Goal: Information Seeking & Learning: Find specific fact

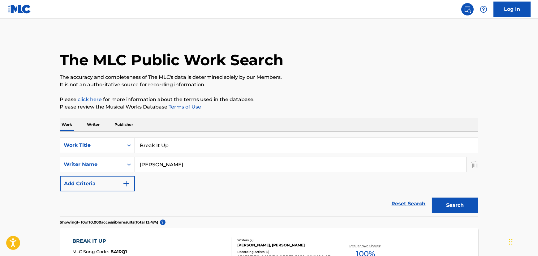
click at [169, 147] on input "Break It Up" at bounding box center [306, 145] width 343 height 15
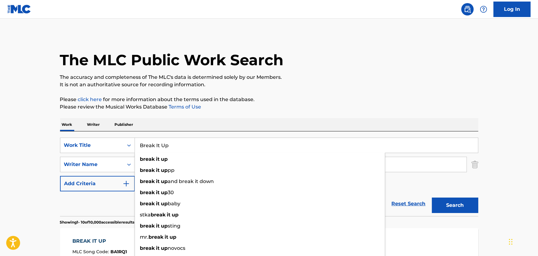
click at [169, 146] on input "Break It Up" at bounding box center [306, 145] width 343 height 15
paste input "You Got Style"
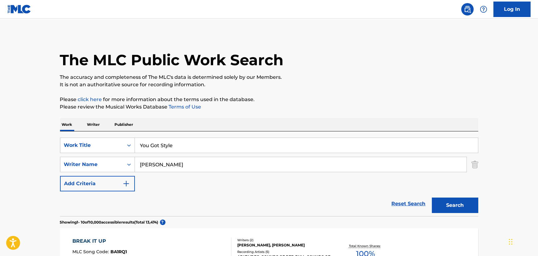
drag, startPoint x: 37, startPoint y: 152, endPoint x: 137, endPoint y: 154, distance: 100.0
drag, startPoint x: 151, startPoint y: 152, endPoint x: 151, endPoint y: 157, distance: 5.6
click at [151, 155] on div "SearchWithCriteria06e9c518-992d-49d3-bd82-7363ac5b638f Work Title You Got Style…" at bounding box center [269, 165] width 418 height 54
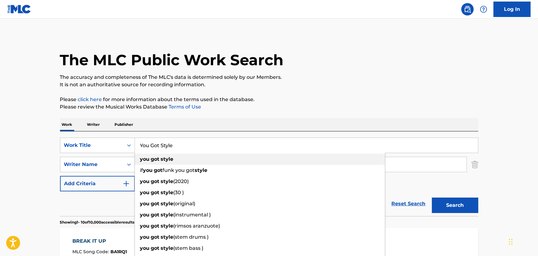
click at [152, 159] on strong "got" at bounding box center [155, 159] width 9 height 6
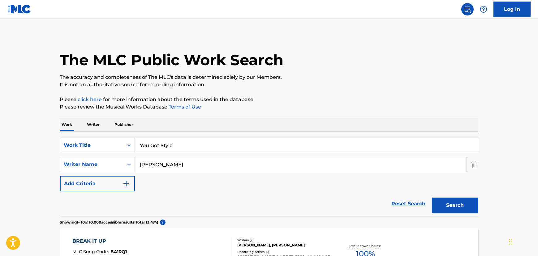
click at [149, 149] on input "You Got Style" at bounding box center [306, 145] width 343 height 15
click at [149, 149] on input "you got style" at bounding box center [306, 145] width 343 height 15
paste input "You Got S"
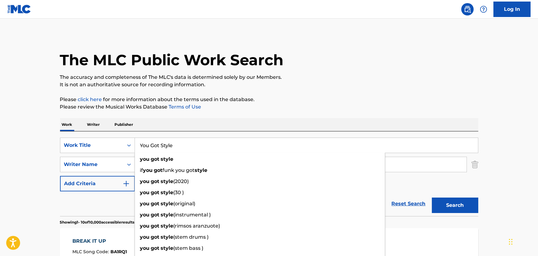
type input "You Got Style"
drag, startPoint x: 54, startPoint y: 152, endPoint x: 101, endPoint y: 154, distance: 47.1
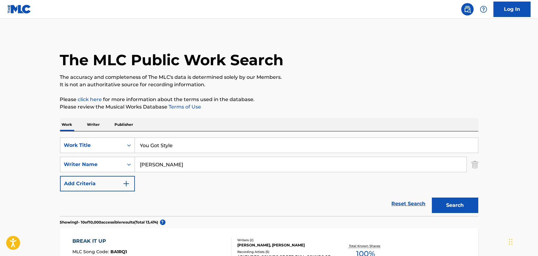
click at [168, 161] on input "[PERSON_NAME]" at bounding box center [301, 164] width 332 height 15
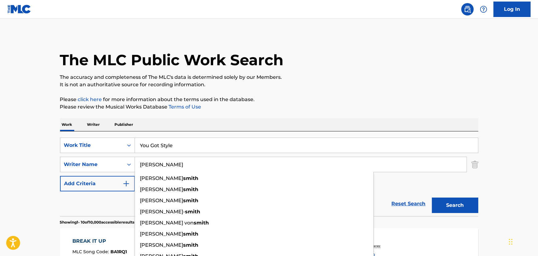
click at [168, 161] on input "[PERSON_NAME]" at bounding box center [301, 164] width 332 height 15
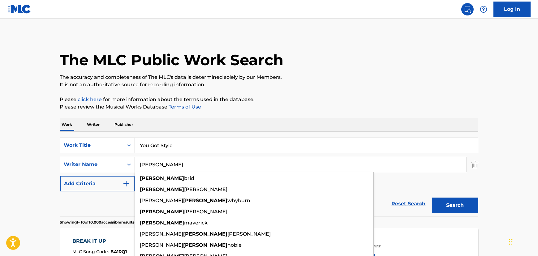
click at [432, 198] on button "Search" at bounding box center [455, 205] width 46 height 15
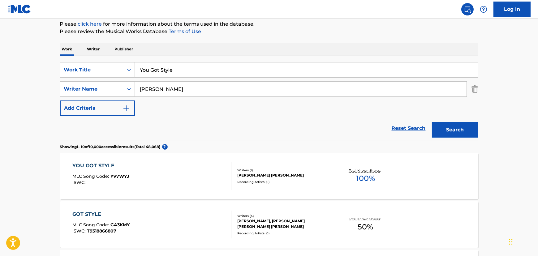
scroll to position [112, 0]
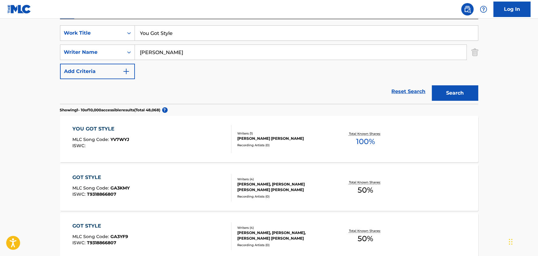
click at [150, 53] on input "[PERSON_NAME]" at bounding box center [301, 52] width 332 height 15
click at [167, 56] on input "[PERSON_NAME]" at bounding box center [301, 52] width 332 height 15
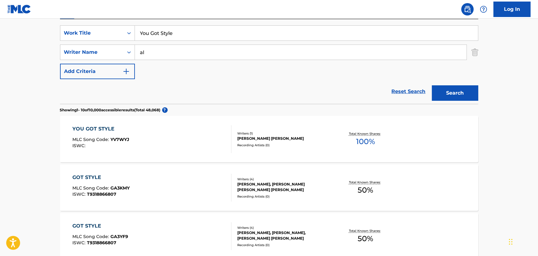
type input "a"
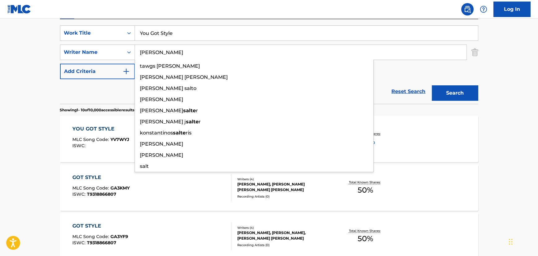
type input "[PERSON_NAME]"
click at [432, 85] on button "Search" at bounding box center [455, 92] width 46 height 15
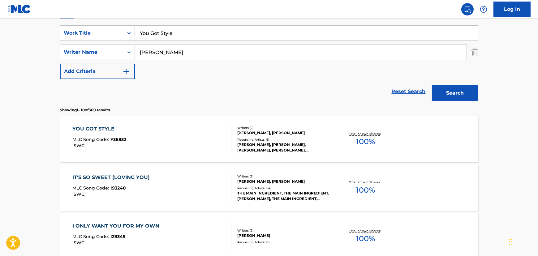
click at [184, 135] on div "YOU GOT STYLE MLC Song Code : Y36832 ISWC :" at bounding box center [151, 139] width 159 height 28
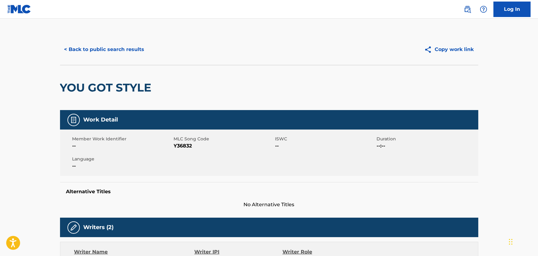
click at [107, 42] on button "< Back to public search results" at bounding box center [104, 49] width 89 height 15
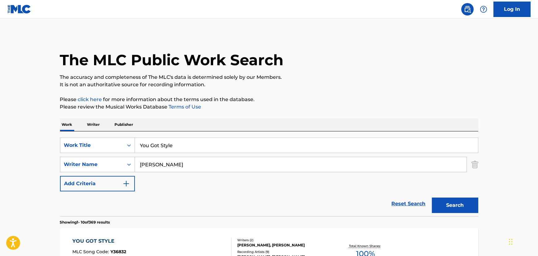
scroll to position [112, 0]
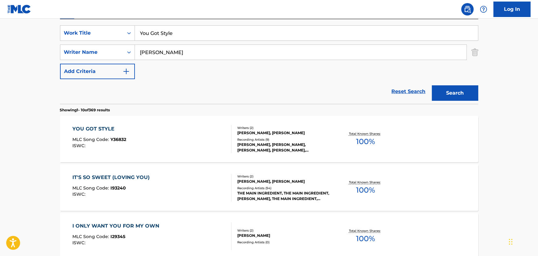
click at [151, 34] on input "You Got Style" at bounding box center [306, 33] width 343 height 15
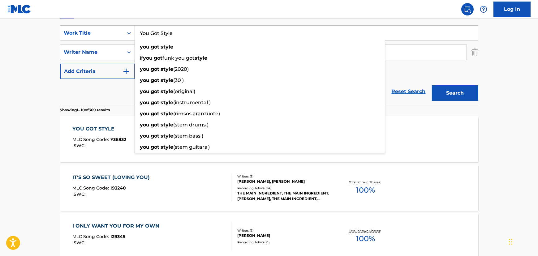
click at [151, 34] on input "You Got Style" at bounding box center [306, 33] width 343 height 15
paste input "Tell Me Something Good"
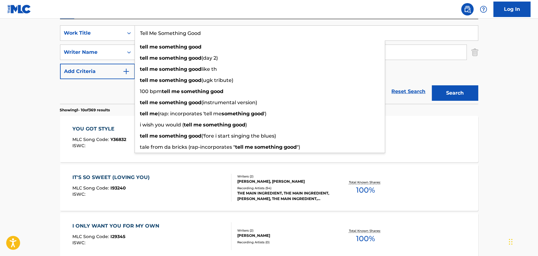
type input "Tell Me Something Good"
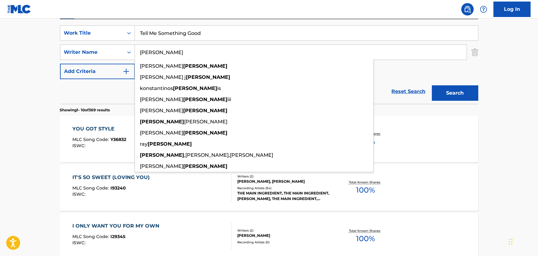
click at [182, 55] on input "[PERSON_NAME]" at bounding box center [301, 52] width 332 height 15
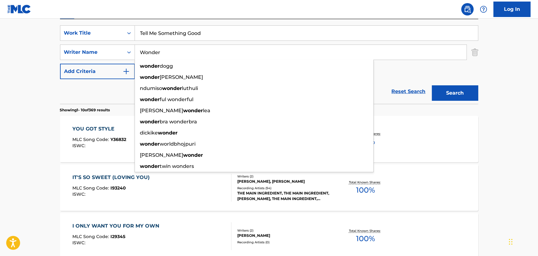
type input "Wonder"
click at [432, 85] on button "Search" at bounding box center [455, 92] width 46 height 15
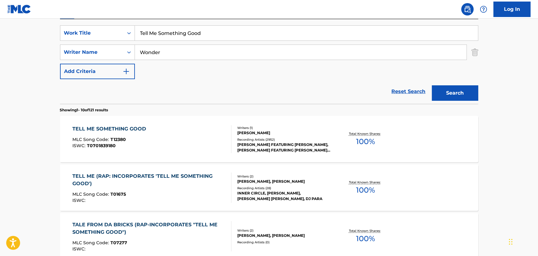
click at [190, 130] on div "TELL ME SOMETHING GOOD MLC Song Code : T12380 ISWC : T0701839180" at bounding box center [151, 139] width 159 height 28
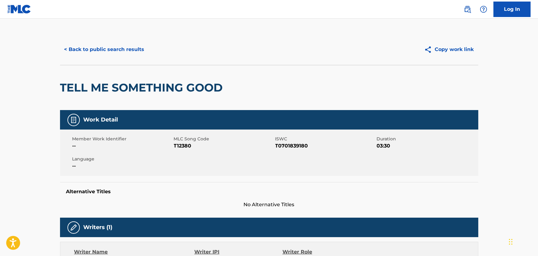
click at [108, 50] on button "< Back to public search results" at bounding box center [104, 49] width 89 height 15
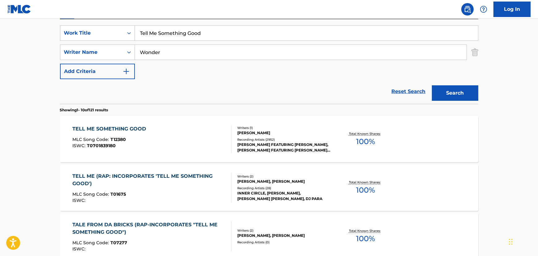
click at [160, 34] on input "Tell Me Something Good" at bounding box center [306, 33] width 343 height 15
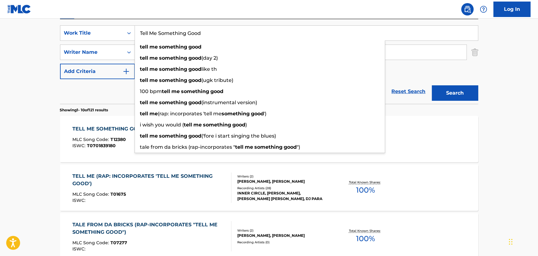
click at [160, 34] on input "Tell Me Something Good" at bounding box center [306, 33] width 343 height 15
paste input "South Side Morning"
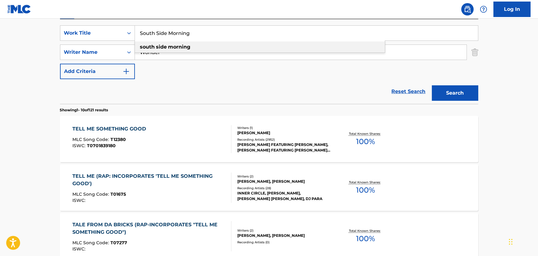
type input "South Side Morning"
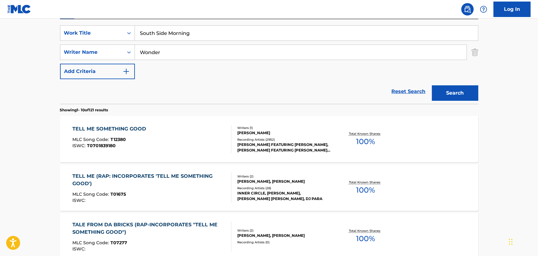
click at [149, 58] on input "Wonder" at bounding box center [301, 52] width 332 height 15
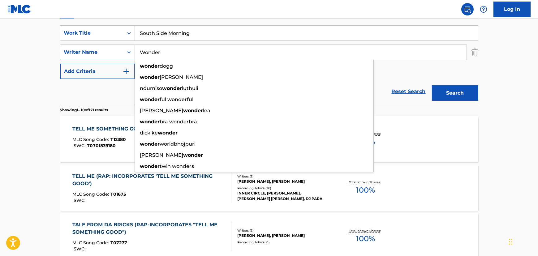
click at [149, 53] on input "Wonder" at bounding box center [301, 52] width 332 height 15
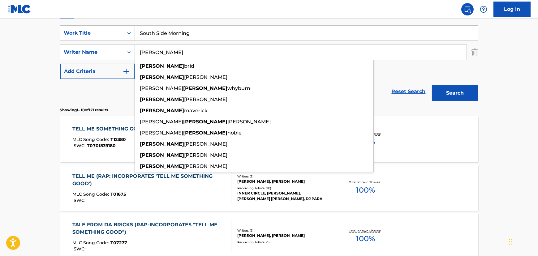
type input "[PERSON_NAME]"
click at [432, 85] on button "Search" at bounding box center [455, 92] width 46 height 15
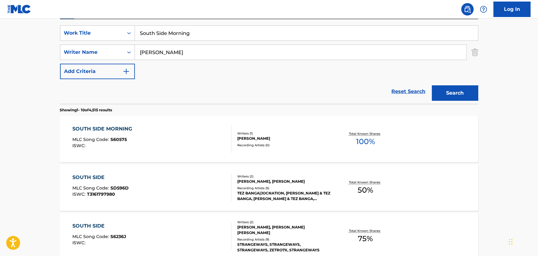
click at [149, 132] on div "SOUTH SIDE MORNING MLC Song Code : S60575 ISWC :" at bounding box center [151, 139] width 159 height 28
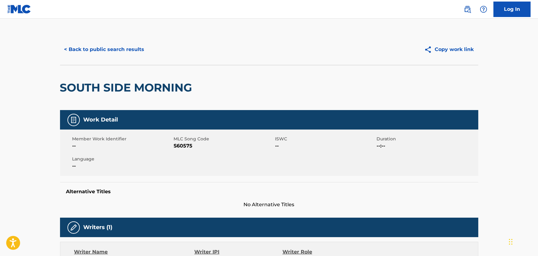
click at [110, 42] on button "< Back to public search results" at bounding box center [104, 49] width 89 height 15
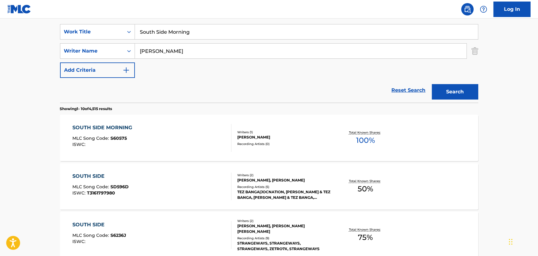
scroll to position [112, 0]
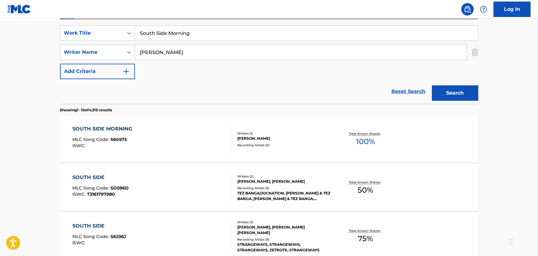
click at [150, 33] on input "South Side Morning" at bounding box center [306, 33] width 343 height 15
paste input "In Common"
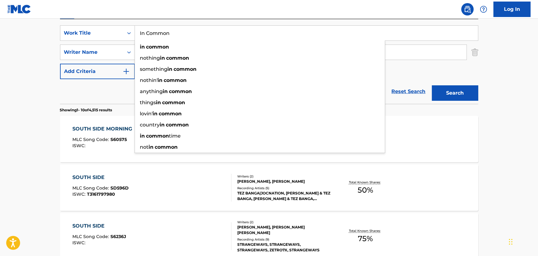
type input "In Common"
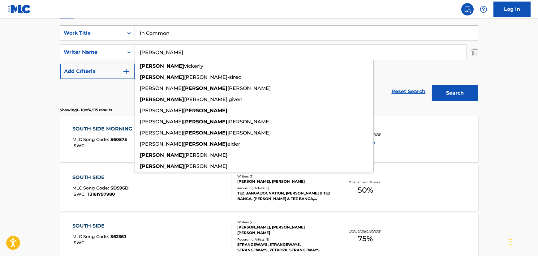
click at [150, 53] on input "[PERSON_NAME]" at bounding box center [301, 52] width 332 height 15
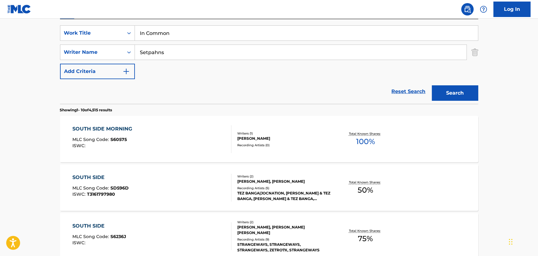
click at [432, 85] on button "Search" at bounding box center [455, 92] width 46 height 15
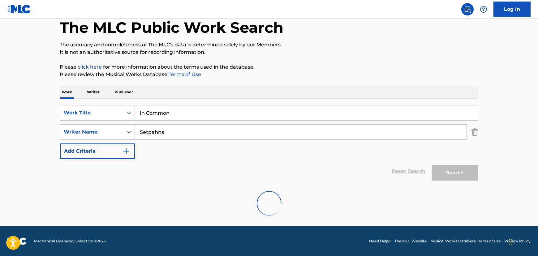
scroll to position [12, 0]
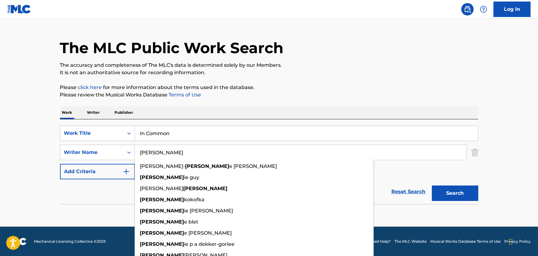
type input "[PERSON_NAME]"
click at [432, 186] on button "Search" at bounding box center [455, 193] width 46 height 15
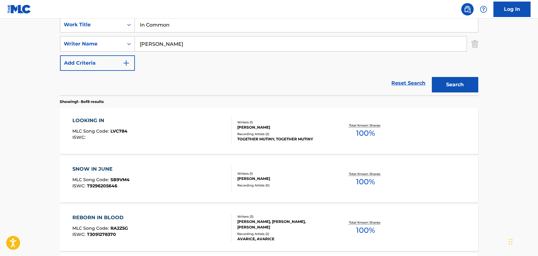
scroll to position [68, 0]
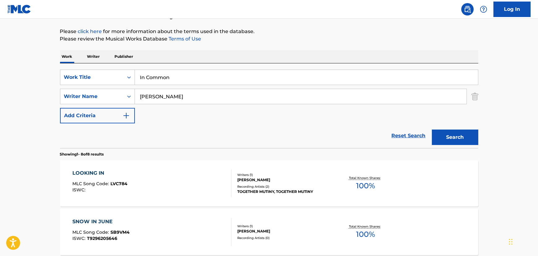
click at [175, 77] on input "In Common" at bounding box center [306, 77] width 343 height 15
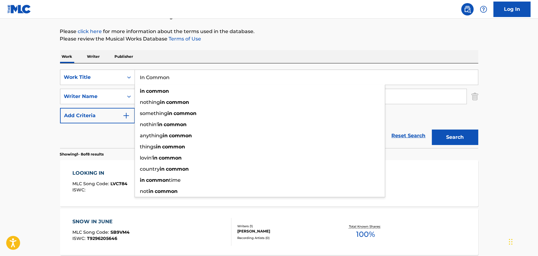
click at [175, 77] on input "In Common" at bounding box center [306, 77] width 343 height 15
paste input "Wanted It Too"
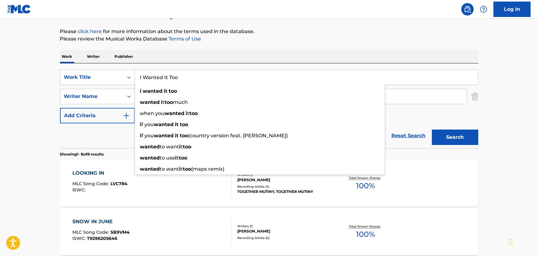
type input "I Wanted It Too"
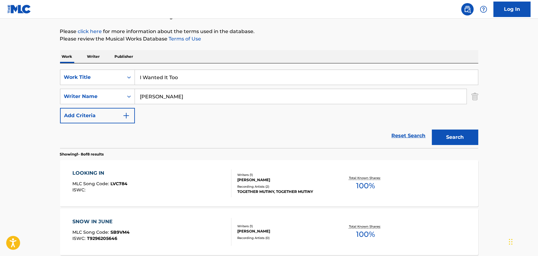
click at [146, 94] on input "[PERSON_NAME]" at bounding box center [301, 96] width 332 height 15
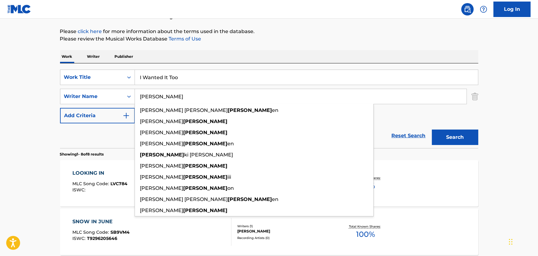
click at [146, 94] on input "[PERSON_NAME]" at bounding box center [301, 96] width 332 height 15
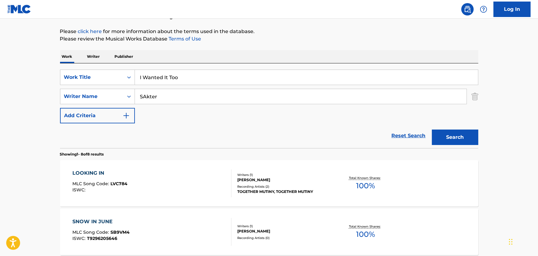
click at [432, 130] on button "Search" at bounding box center [455, 137] width 46 height 15
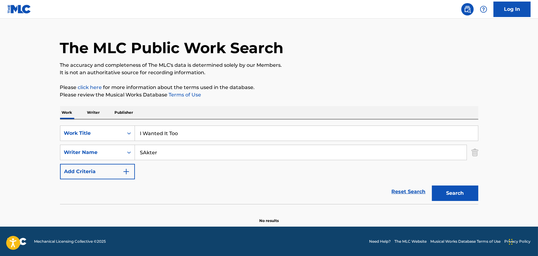
click at [149, 165] on div "SearchWithCriteria06e9c518-992d-49d3-bd82-7363ac5b638f Work Title I Wanted It T…" at bounding box center [269, 153] width 418 height 54
click at [148, 152] on input "SAkter" at bounding box center [301, 152] width 332 height 15
type input "a"
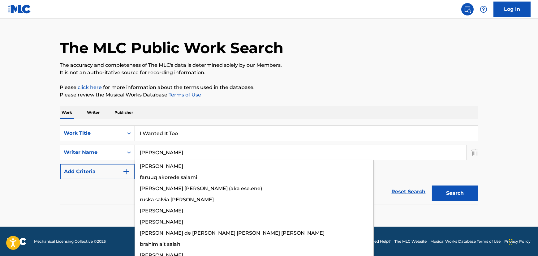
type input "[PERSON_NAME]"
click at [432, 186] on button "Search" at bounding box center [455, 193] width 46 height 15
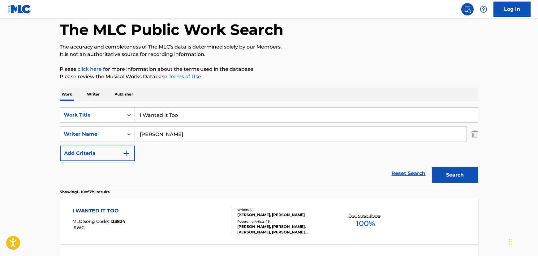
scroll to position [40, 0]
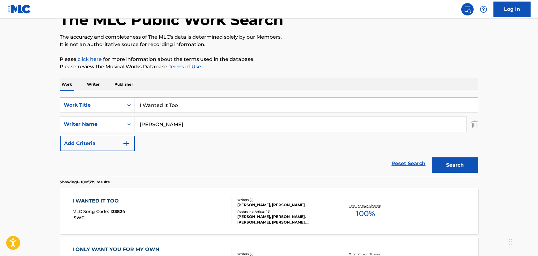
click at [144, 204] on div "I WANTED IT TOO MLC Song Code : I33824 ISWC :" at bounding box center [151, 211] width 159 height 28
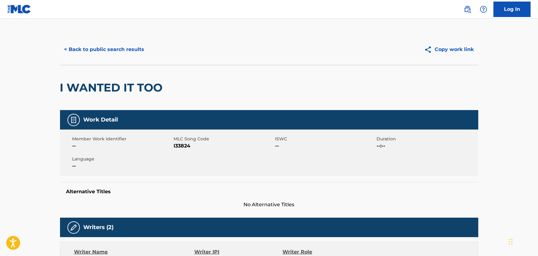
click at [97, 53] on button "< Back to public search results" at bounding box center [104, 49] width 89 height 15
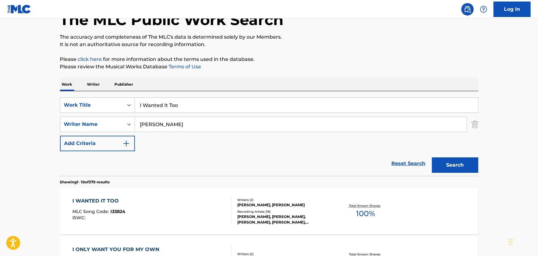
click at [157, 110] on input "I Wanted It Too" at bounding box center [306, 105] width 343 height 15
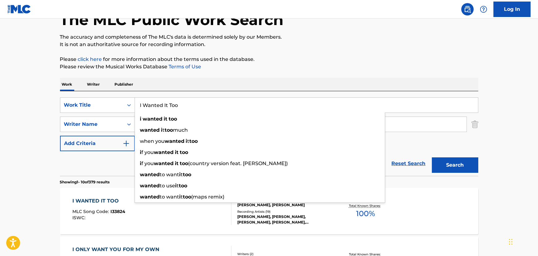
click at [157, 110] on input "I Wanted It Too" at bounding box center [306, 105] width 343 height 15
paste input "Evil"
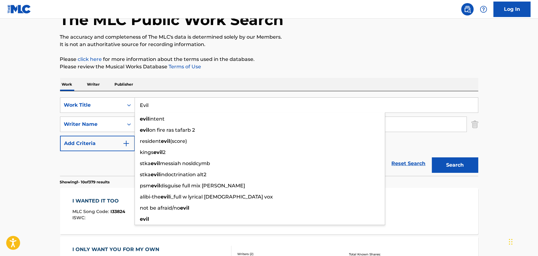
type input "Evil"
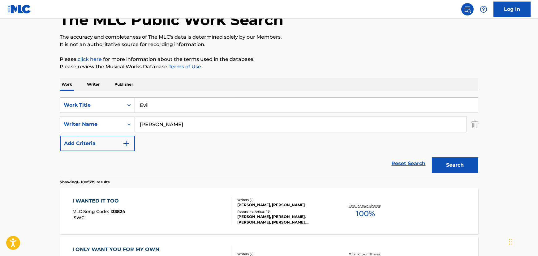
click at [172, 118] on input "[PERSON_NAME]" at bounding box center [301, 124] width 332 height 15
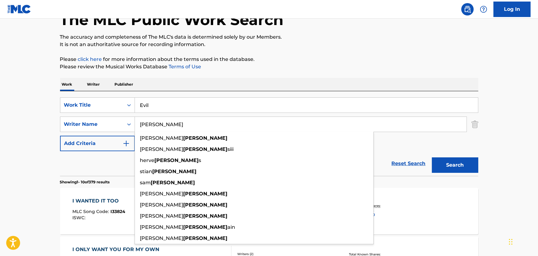
click at [172, 118] on input "[PERSON_NAME]" at bounding box center [301, 124] width 332 height 15
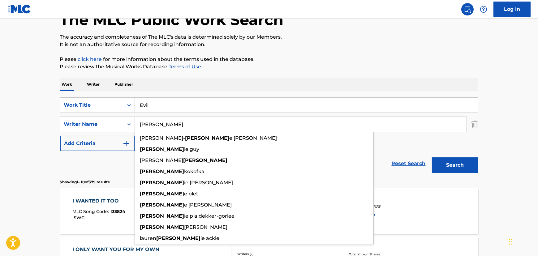
click at [432, 157] on button "Search" at bounding box center [455, 164] width 46 height 15
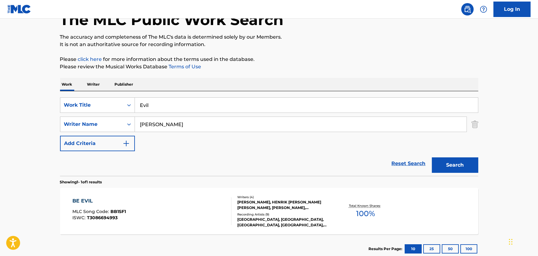
click at [147, 124] on input "[PERSON_NAME]" at bounding box center [301, 124] width 332 height 15
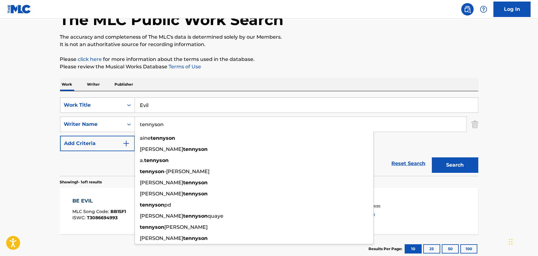
type input "tennyson"
click at [432, 157] on button "Search" at bounding box center [455, 164] width 46 height 15
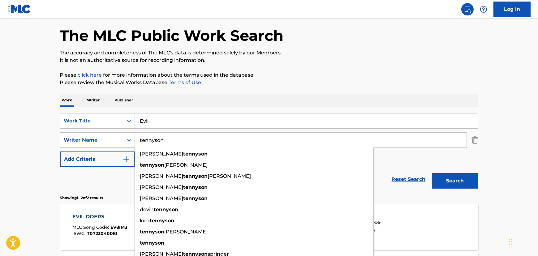
scroll to position [0, 0]
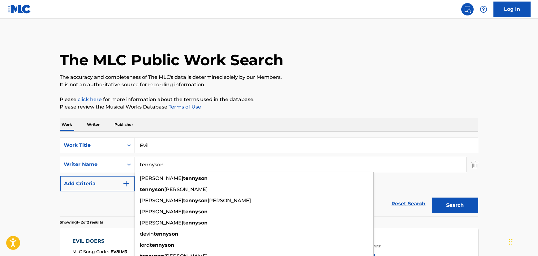
click at [170, 144] on input "Evil" at bounding box center [306, 145] width 343 height 15
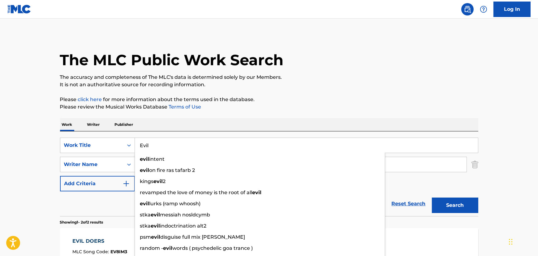
click at [170, 144] on input "Evil" at bounding box center [306, 145] width 343 height 15
paste input "Don't I Know You?"
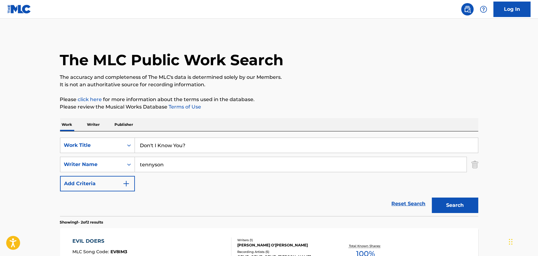
type input "Don't I Know You?"
drag, startPoint x: 37, startPoint y: 149, endPoint x: 128, endPoint y: 169, distance: 93.6
click at [37, 149] on main "The MLC Public Work Search The accuracy and completeness of The MLC's data is d…" at bounding box center [269, 187] width 538 height 337
click at [142, 167] on input "tennyson" at bounding box center [301, 164] width 332 height 15
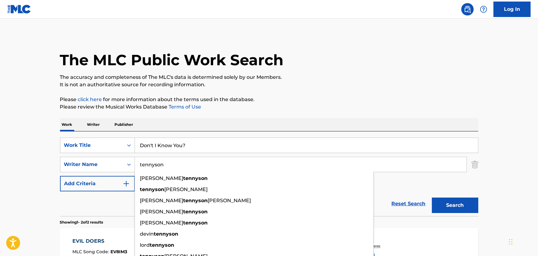
click at [142, 167] on input "tennyson" at bounding box center [301, 164] width 332 height 15
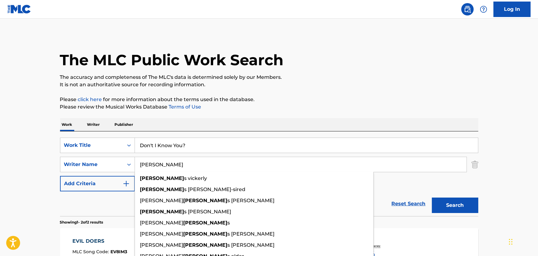
click at [432, 198] on button "Search" at bounding box center [455, 205] width 46 height 15
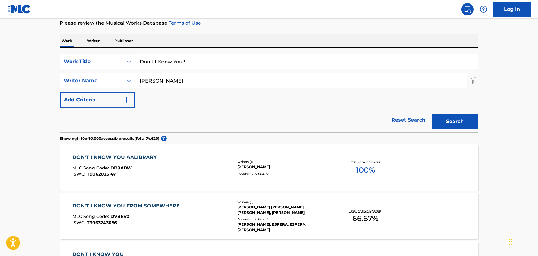
scroll to position [84, 0]
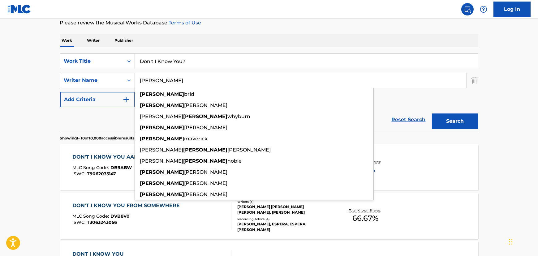
click at [143, 81] on input "[PERSON_NAME]" at bounding box center [301, 80] width 332 height 15
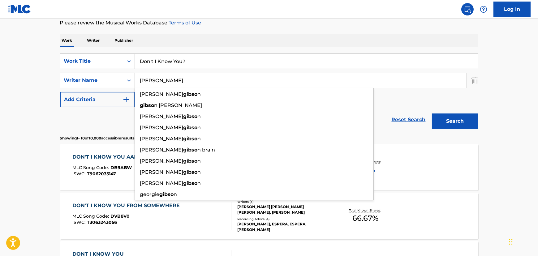
type input "[PERSON_NAME]"
click at [432, 114] on button "Search" at bounding box center [455, 121] width 46 height 15
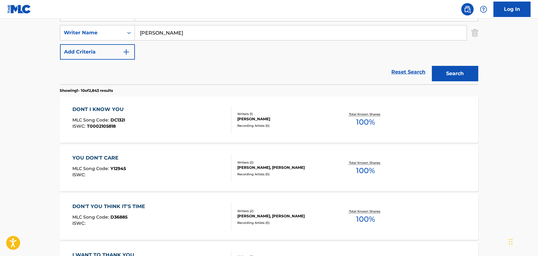
scroll to position [140, 0]
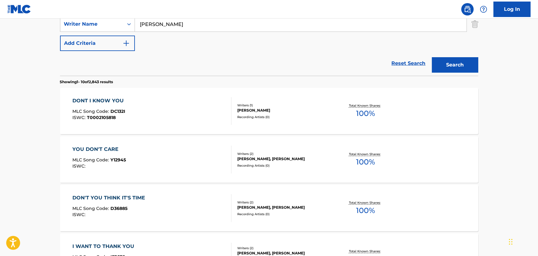
click at [160, 105] on div "DONT I KNOW YOU MLC Song Code : DC132I ISWC : T0002105818" at bounding box center [151, 111] width 159 height 28
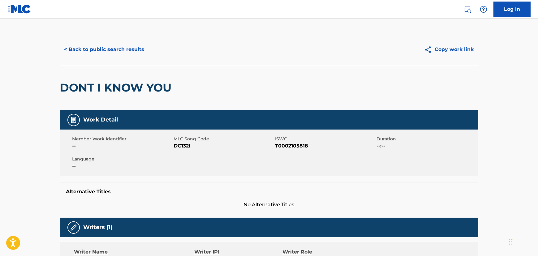
click at [99, 52] on button "< Back to public search results" at bounding box center [104, 49] width 89 height 15
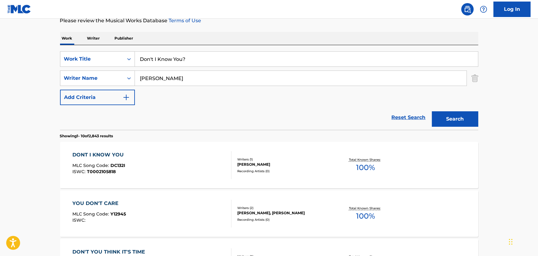
scroll to position [81, 0]
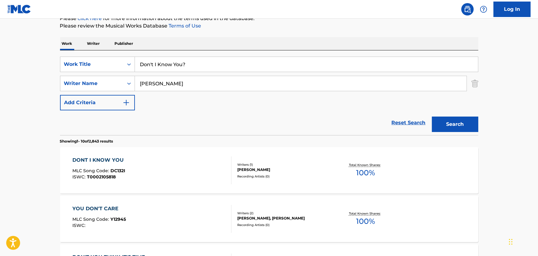
click at [156, 60] on input "Don't I Know You?" at bounding box center [306, 64] width 343 height 15
click at [156, 65] on input "Don't I Know You?" at bounding box center [306, 64] width 343 height 15
paste input "Ave [PERSON_NAME]"
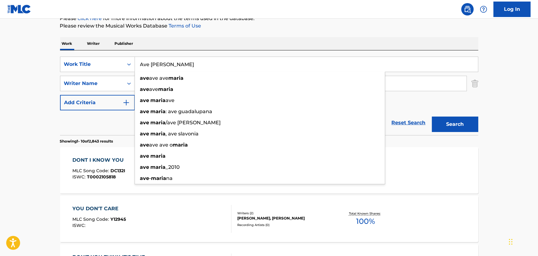
type input "Ave [PERSON_NAME]"
drag, startPoint x: 39, startPoint y: 92, endPoint x: 91, endPoint y: 97, distance: 52.2
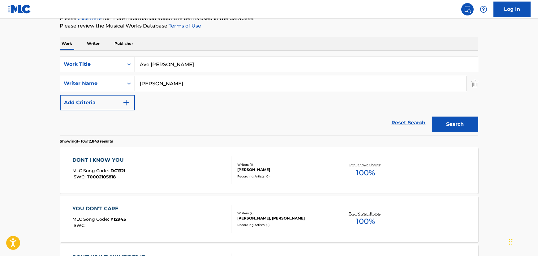
click at [161, 84] on input "[PERSON_NAME]" at bounding box center [301, 83] width 332 height 15
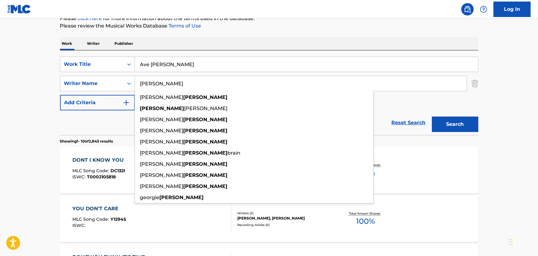
click at [161, 84] on input "[PERSON_NAME]" at bounding box center [301, 83] width 332 height 15
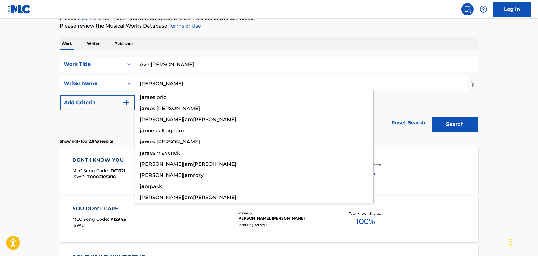
click at [432, 117] on button "Search" at bounding box center [455, 124] width 46 height 15
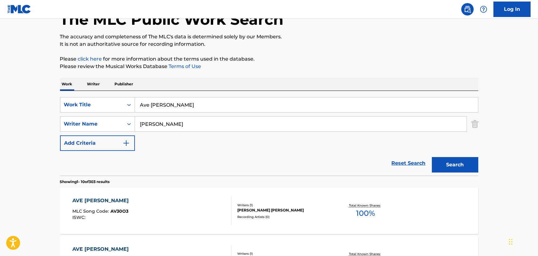
scroll to position [25, 0]
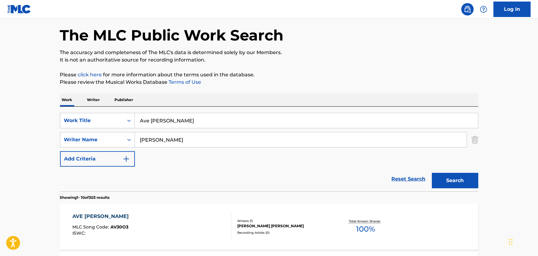
click at [151, 145] on input "[PERSON_NAME]" at bounding box center [301, 139] width 332 height 15
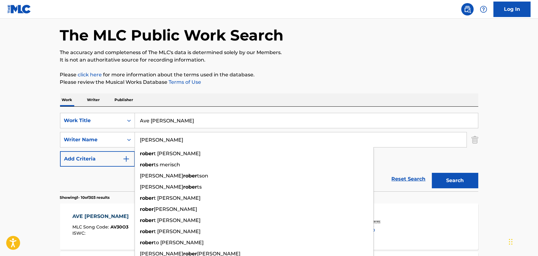
click at [432, 173] on button "Search" at bounding box center [455, 180] width 46 height 15
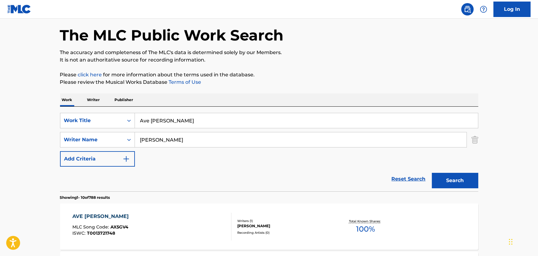
click at [170, 144] on input "[PERSON_NAME]" at bounding box center [301, 139] width 332 height 15
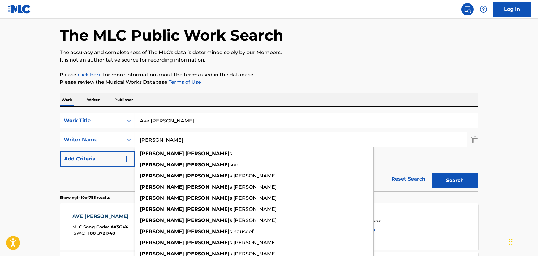
type input "[PERSON_NAME]"
click at [432, 173] on button "Search" at bounding box center [455, 180] width 46 height 15
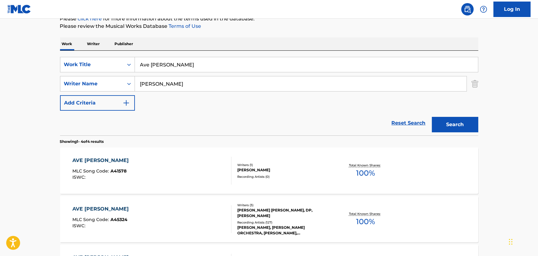
scroll to position [81, 0]
click at [168, 162] on div "AVE [PERSON_NAME] MLC Song Code : A41578 ISWC :" at bounding box center [151, 171] width 159 height 28
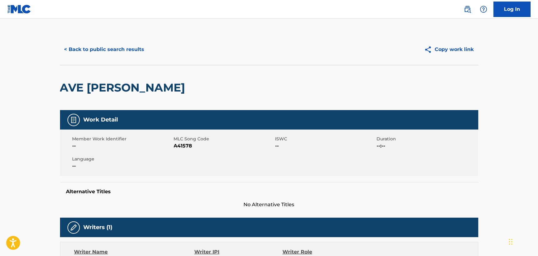
click at [94, 43] on button "< Back to public search results" at bounding box center [104, 49] width 89 height 15
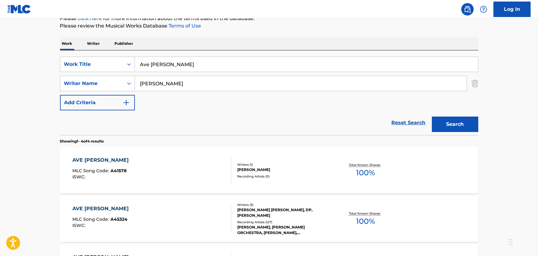
click at [147, 62] on input "Ave [PERSON_NAME]" at bounding box center [306, 64] width 343 height 15
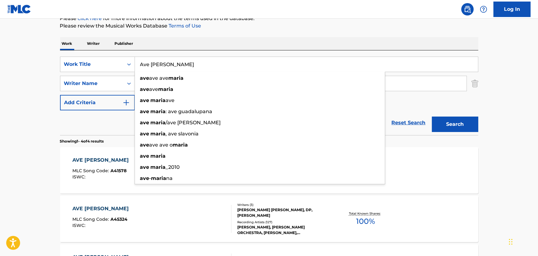
click at [147, 62] on input "Ave [PERSON_NAME]" at bounding box center [306, 64] width 343 height 15
paste input "Black Gold"
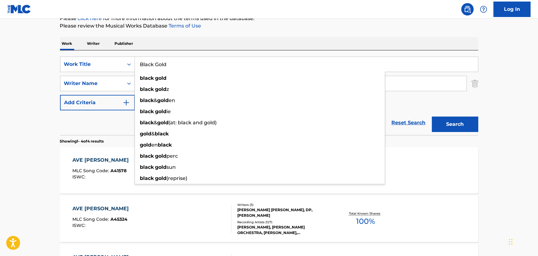
type input "Black Gold"
click at [24, 83] on main "The MLC Public Work Search The accuracy and completeness of The MLC's data is d…" at bounding box center [269, 154] width 538 height 434
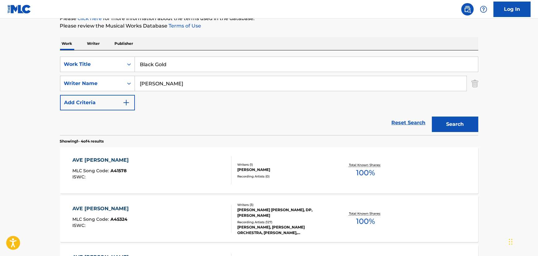
click at [144, 84] on input "[PERSON_NAME]" at bounding box center [301, 83] width 332 height 15
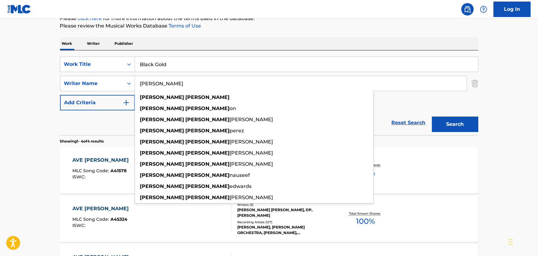
click at [144, 84] on input "[PERSON_NAME]" at bounding box center [301, 83] width 332 height 15
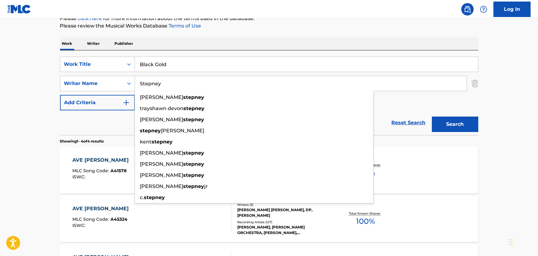
type input "Stepney"
click at [432, 117] on button "Search" at bounding box center [455, 124] width 46 height 15
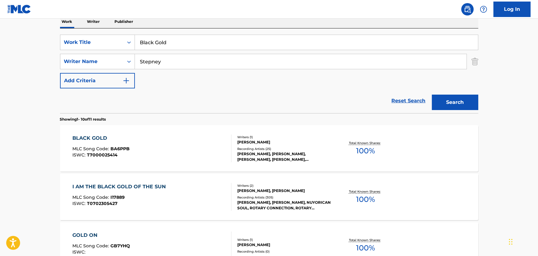
scroll to position [109, 0]
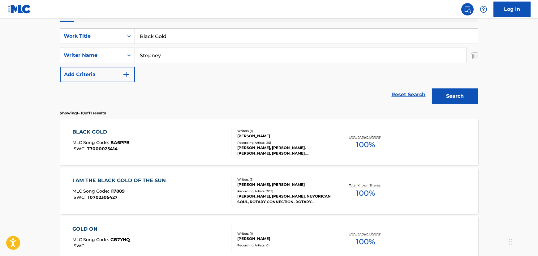
click at [139, 127] on div "BLACK GOLD MLC Song Code : BA6PPB ISWC : T7000025414 Writers ( 1 ) [PERSON_NAME…" at bounding box center [269, 142] width 418 height 46
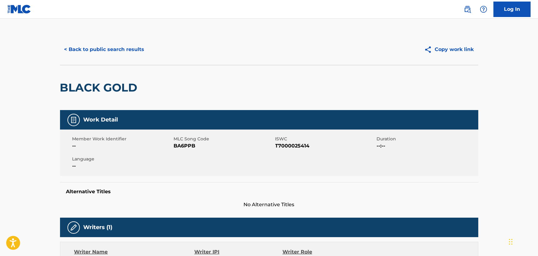
click at [112, 50] on button "< Back to public search results" at bounding box center [104, 49] width 89 height 15
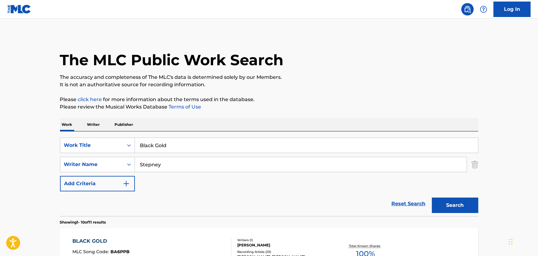
scroll to position [109, 0]
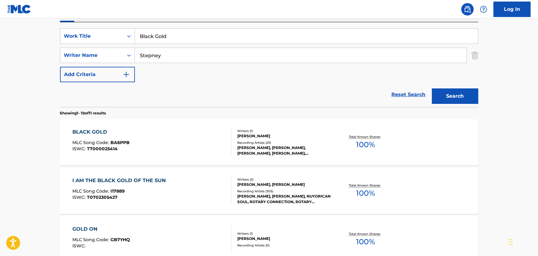
click at [148, 37] on input "Black Gold" at bounding box center [306, 36] width 343 height 15
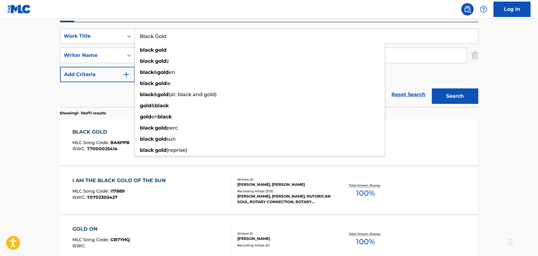
click at [148, 37] on input "Black Gold" at bounding box center [306, 36] width 343 height 15
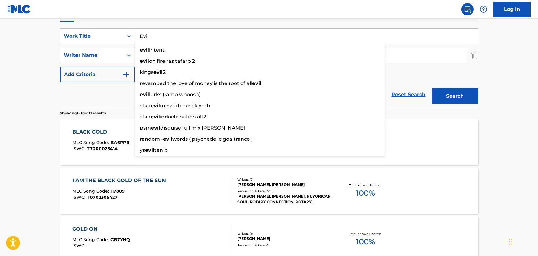
type input "Evil"
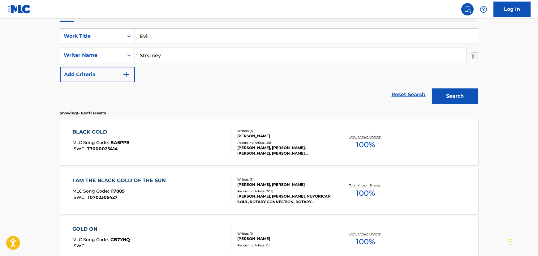
click at [152, 53] on input "Stepney" at bounding box center [301, 55] width 332 height 15
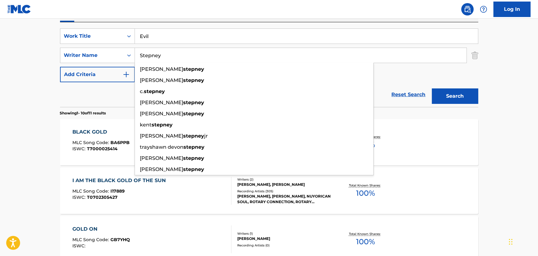
click at [152, 53] on input "Stepney" at bounding box center [301, 55] width 332 height 15
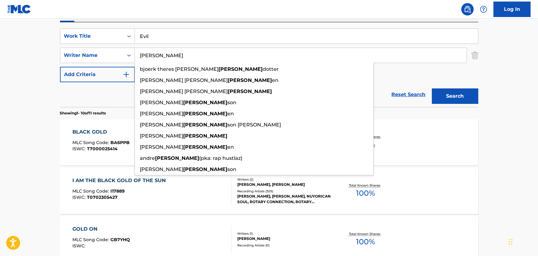
type input "[PERSON_NAME]"
click at [432, 88] on button "Search" at bounding box center [455, 95] width 46 height 15
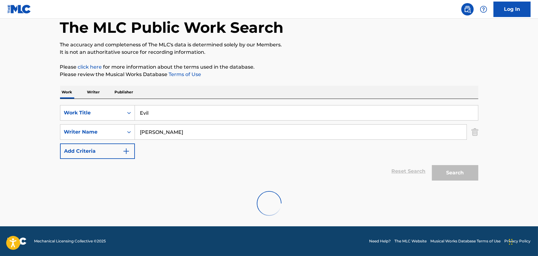
scroll to position [80, 0]
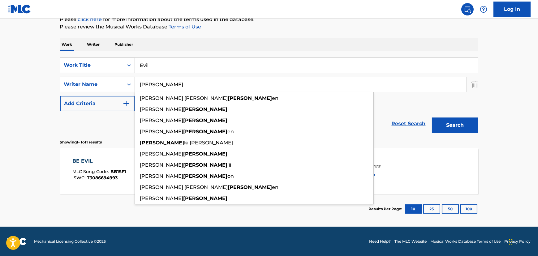
click at [154, 65] on input "Evil" at bounding box center [306, 65] width 343 height 15
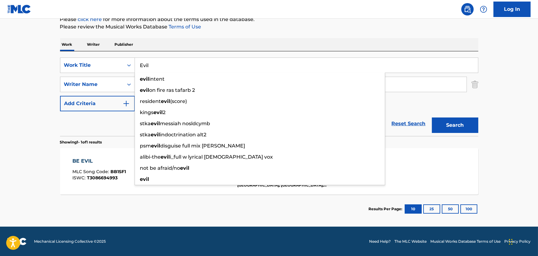
click at [154, 65] on input "Evil" at bounding box center [306, 65] width 343 height 15
paste input "Don't I Know You?"
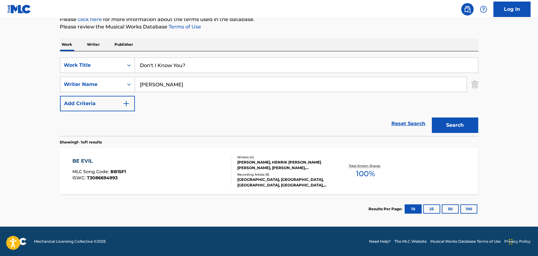
click at [27, 83] on main "The MLC Public Work Search The accuracy and completeness of The MLC's data is d…" at bounding box center [269, 82] width 538 height 288
click at [192, 64] on input "Don't I Know You?" at bounding box center [306, 65] width 343 height 15
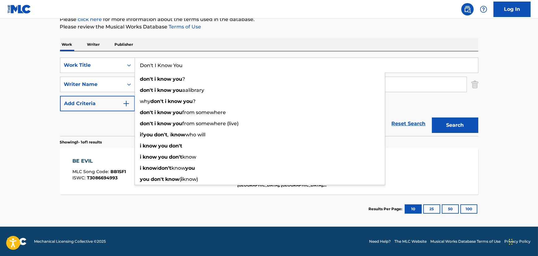
type input "Don't I Know You"
click at [6, 81] on main "The MLC Public Work Search The accuracy and completeness of The MLC's data is d…" at bounding box center [269, 82] width 538 height 288
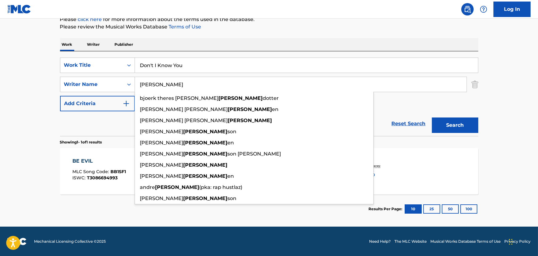
click at [161, 82] on input "[PERSON_NAME]" at bounding box center [301, 84] width 332 height 15
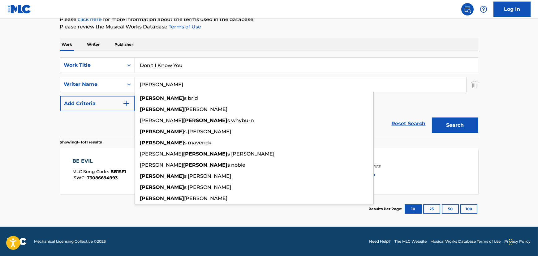
click at [432, 118] on button "Search" at bounding box center [455, 125] width 46 height 15
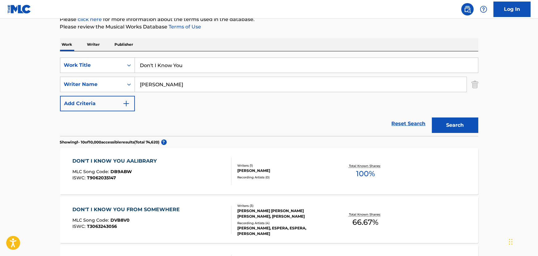
click at [154, 89] on input "[PERSON_NAME]" at bounding box center [301, 84] width 332 height 15
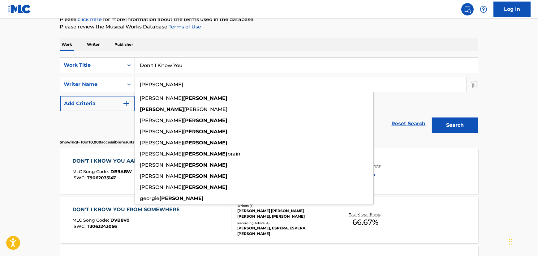
type input "[PERSON_NAME]"
click at [432, 118] on button "Search" at bounding box center [455, 125] width 46 height 15
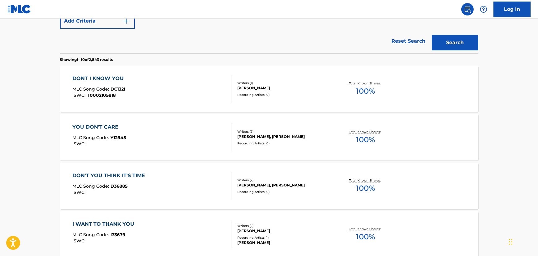
scroll to position [164, 0]
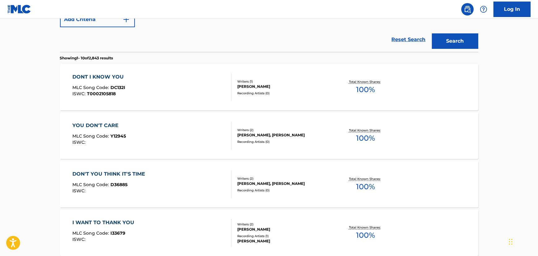
click at [162, 97] on div "DONT I KNOW YOU MLC Song Code : DC132I ISWC : T0002105818" at bounding box center [151, 87] width 159 height 28
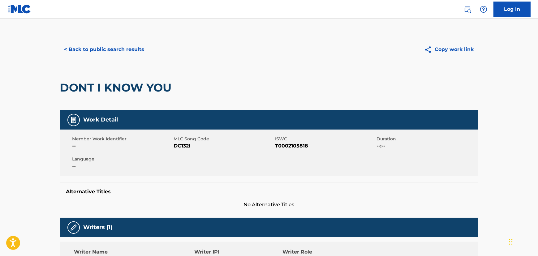
click at [111, 45] on button "< Back to public search results" at bounding box center [104, 49] width 89 height 15
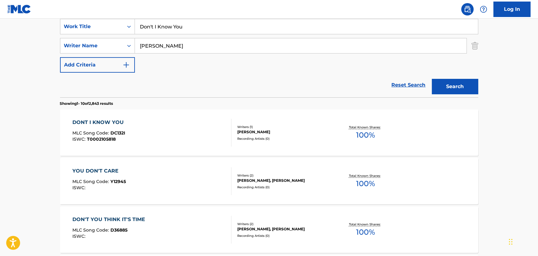
scroll to position [87, 0]
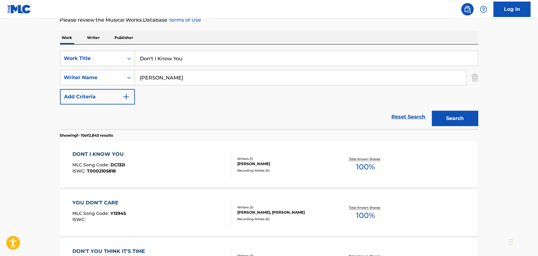
click at [151, 62] on input "Don't I Know You" at bounding box center [306, 58] width 343 height 15
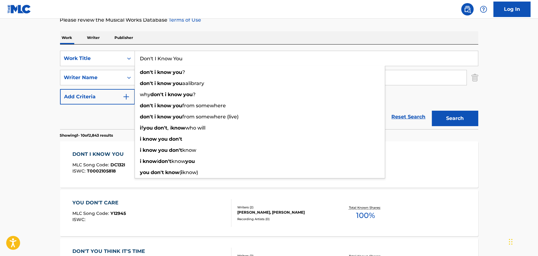
paste input "Evil"
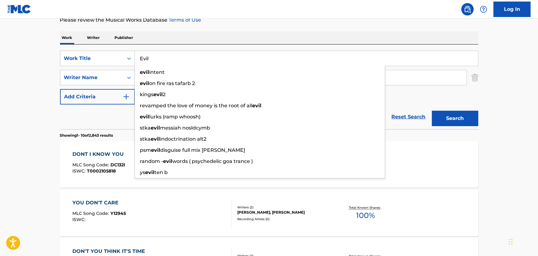
type input "Evil"
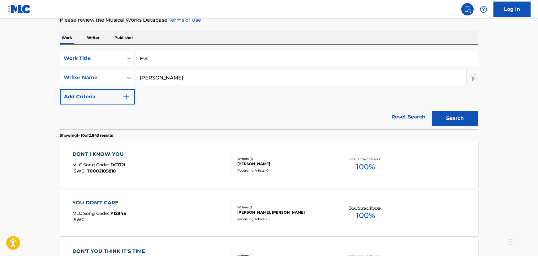
click at [163, 77] on input "[PERSON_NAME]" at bounding box center [301, 77] width 332 height 15
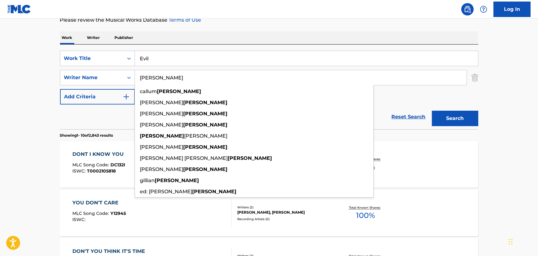
click at [163, 77] on input "[PERSON_NAME]" at bounding box center [301, 77] width 332 height 15
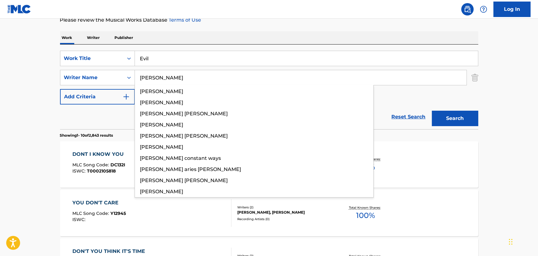
type input "[PERSON_NAME]"
click at [432, 111] on button "Search" at bounding box center [455, 118] width 46 height 15
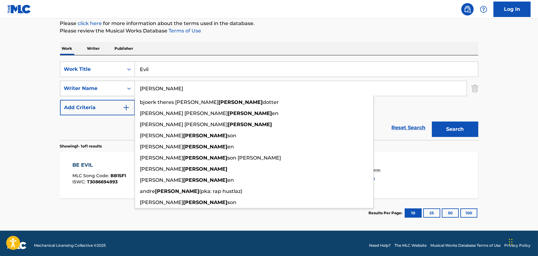
scroll to position [0, 0]
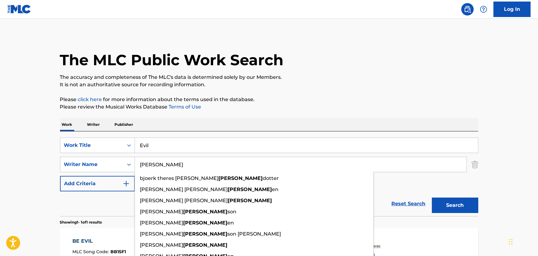
click at [161, 145] on input "Evil" at bounding box center [306, 145] width 343 height 15
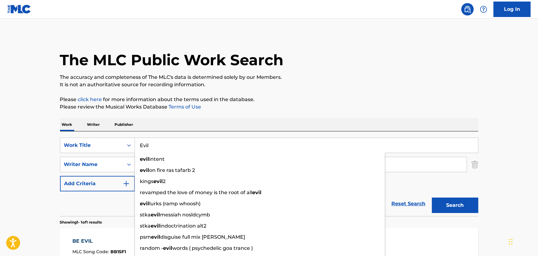
click at [161, 145] on input "Evil" at bounding box center [306, 145] width 343 height 15
paste input "You're the Sweetest Thing"
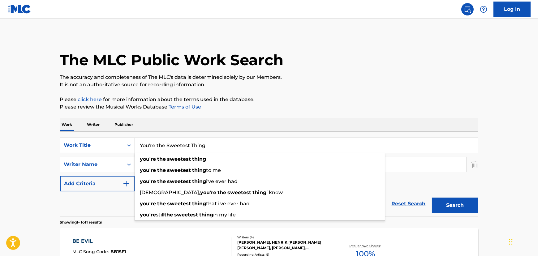
type input "You're the Sweetest Thing"
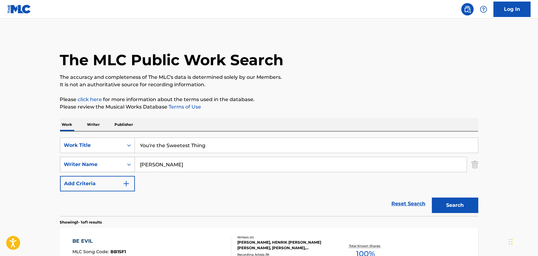
drag, startPoint x: 50, startPoint y: 141, endPoint x: 130, endPoint y: 162, distance: 83.0
click at [50, 141] on main "The MLC Public Work Search The accuracy and completeness of The MLC's data is d…" at bounding box center [269, 163] width 538 height 288
click at [146, 165] on input "[PERSON_NAME]" at bounding box center [301, 164] width 332 height 15
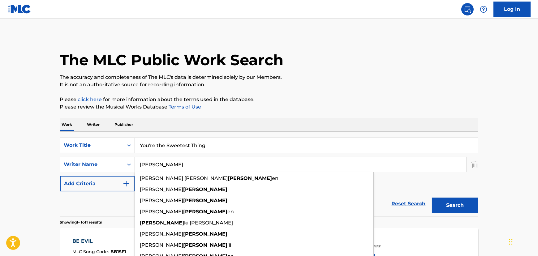
click at [146, 165] on input "[PERSON_NAME]" at bounding box center [301, 164] width 332 height 15
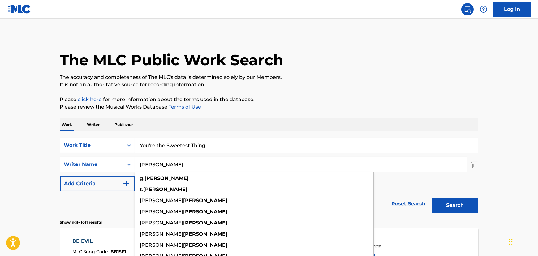
type input "[PERSON_NAME]"
click at [432, 198] on button "Search" at bounding box center [455, 205] width 46 height 15
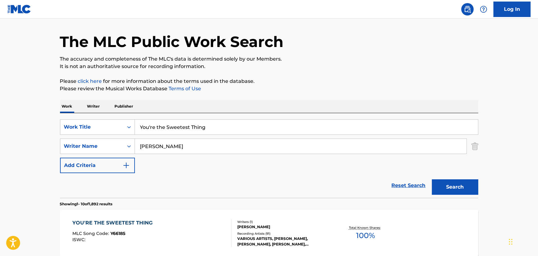
scroll to position [28, 0]
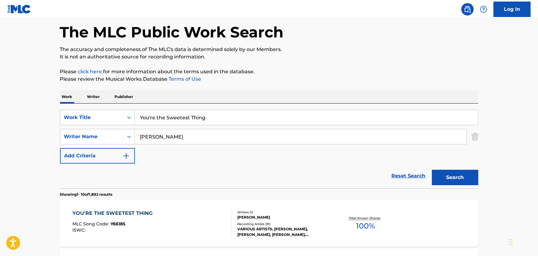
click at [161, 220] on div "YOU'RE THE SWEETEST THING MLC Song Code : Y66185 ISWC :" at bounding box center [151, 224] width 159 height 28
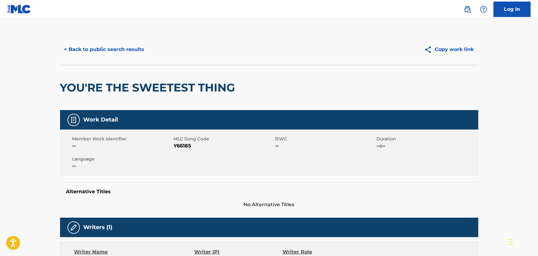
click at [140, 53] on button "< Back to public search results" at bounding box center [104, 49] width 89 height 15
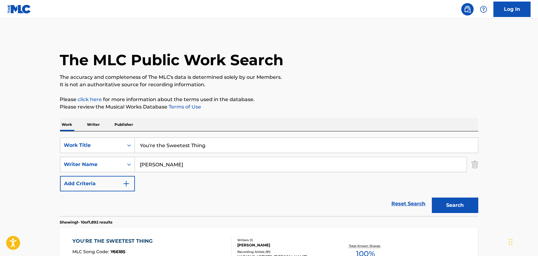
scroll to position [28, 0]
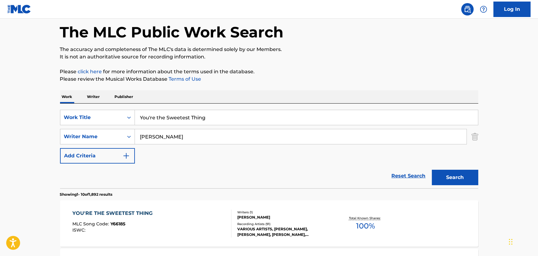
click at [186, 121] on input "You're the Sweetest Thing" at bounding box center [306, 117] width 343 height 15
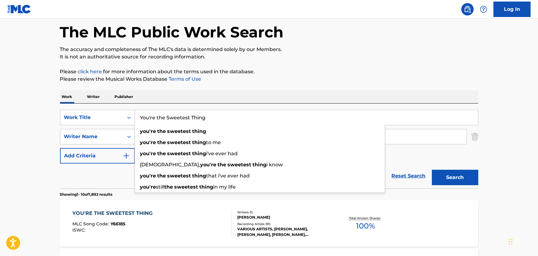
drag, startPoint x: 187, startPoint y: 121, endPoint x: 188, endPoint y: 124, distance: 3.4
click at [187, 121] on input "You're the Sweetest Thing" at bounding box center [306, 117] width 343 height 15
click at [176, 121] on input "You're the Sweetest Thing" at bounding box center [306, 117] width 343 height 15
click at [176, 120] on input "You're the Sweetest Thing" at bounding box center [306, 117] width 343 height 15
click at [177, 119] on input "You're the Sweetest Thing" at bounding box center [306, 117] width 343 height 15
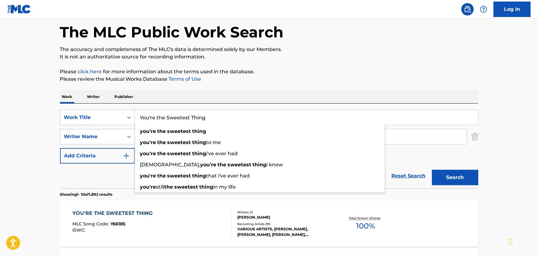
click at [177, 119] on input "You're the Sweetest Thing" at bounding box center [306, 117] width 343 height 15
paste input "Whispering Willow"
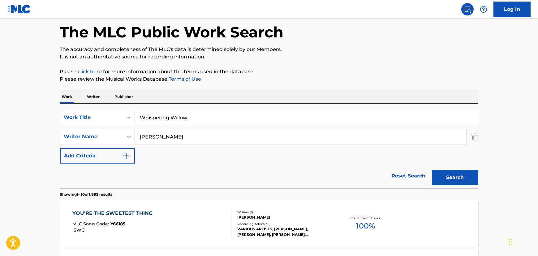
drag, startPoint x: 40, startPoint y: 113, endPoint x: 133, endPoint y: 133, distance: 94.9
click at [157, 138] on input "[PERSON_NAME]" at bounding box center [301, 136] width 332 height 15
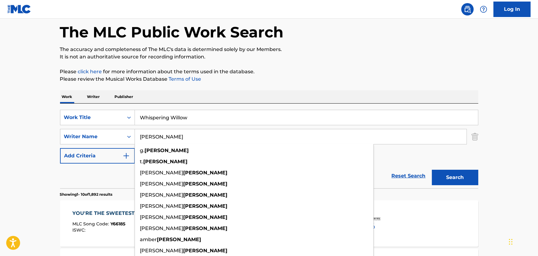
click at [157, 138] on input "[PERSON_NAME]" at bounding box center [301, 136] width 332 height 15
drag, startPoint x: 438, startPoint y: 176, endPoint x: 433, endPoint y: 163, distance: 14.6
click at [438, 176] on button "Search" at bounding box center [455, 177] width 46 height 15
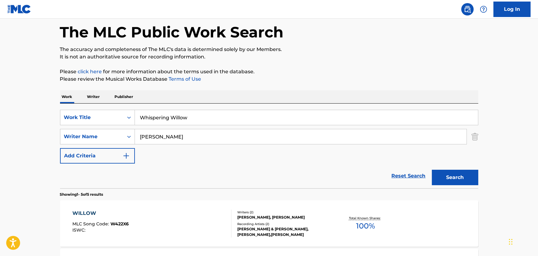
click at [176, 120] on input "Whispering Willow" at bounding box center [306, 117] width 343 height 15
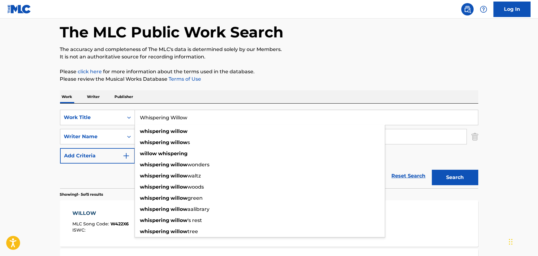
click at [176, 120] on input "Whispering Willow" at bounding box center [306, 117] width 343 height 15
click at [47, 121] on main "The MLC Public Work Search The accuracy and completeness of The MLC's data is d…" at bounding box center [269, 232] width 538 height 483
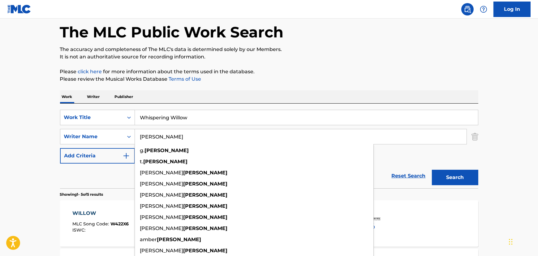
click at [162, 136] on input "[PERSON_NAME]" at bounding box center [301, 136] width 332 height 15
click at [432, 170] on button "Search" at bounding box center [455, 177] width 46 height 15
click at [469, 171] on button "Search" at bounding box center [455, 177] width 46 height 15
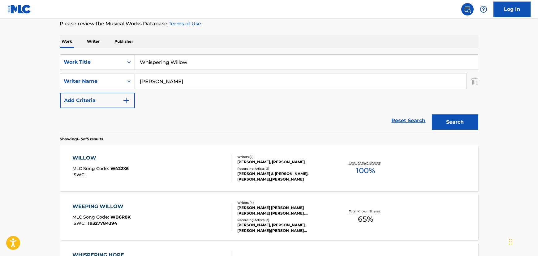
scroll to position [84, 0]
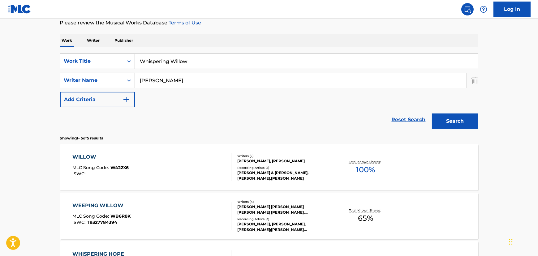
click at [157, 63] on input "Whispering Willow" at bounding box center [306, 61] width 343 height 15
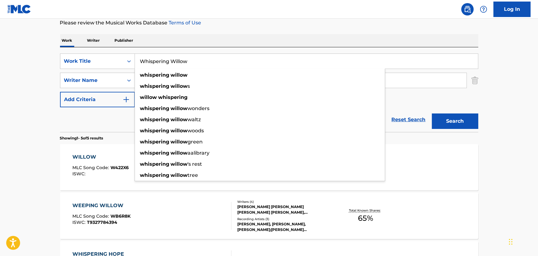
click at [157, 63] on input "Whispering Willow" at bounding box center [306, 61] width 343 height 15
paste input "A Woman's Love"
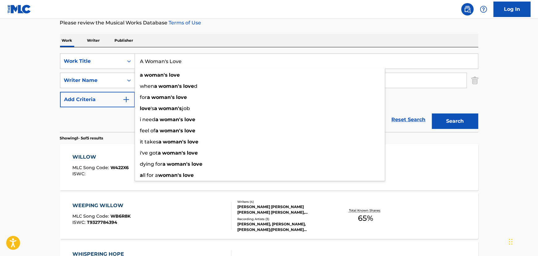
click at [432, 114] on button "Search" at bounding box center [455, 121] width 46 height 15
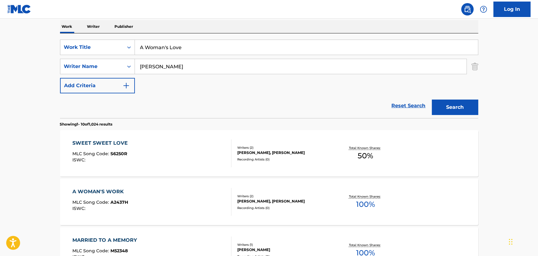
scroll to position [56, 0]
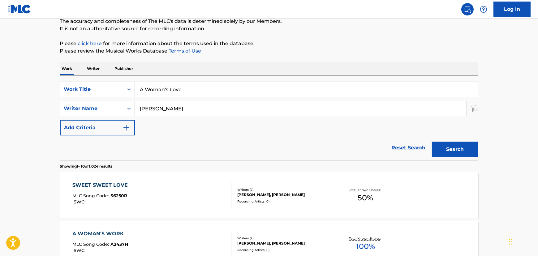
click at [147, 93] on input "A Woman's Love" at bounding box center [306, 89] width 343 height 15
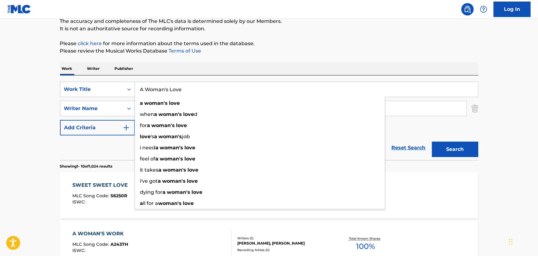
click at [147, 93] on input "A Woman's Love" at bounding box center [306, 89] width 343 height 15
paste input "Whispering Willow"
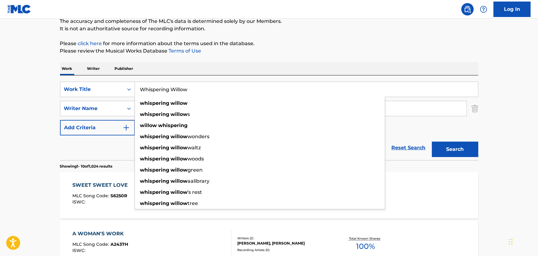
click at [451, 155] on button "Search" at bounding box center [455, 149] width 46 height 15
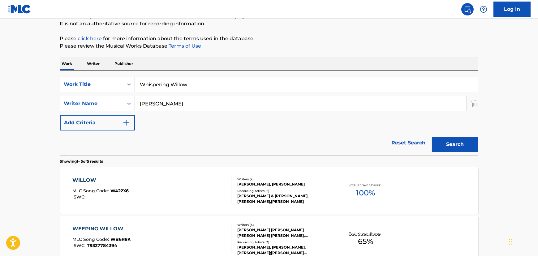
scroll to position [21, 0]
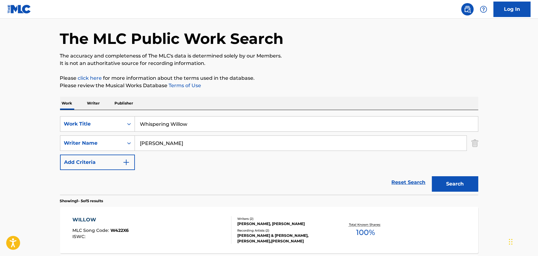
click at [154, 124] on input "Whispering Willow" at bounding box center [306, 124] width 343 height 15
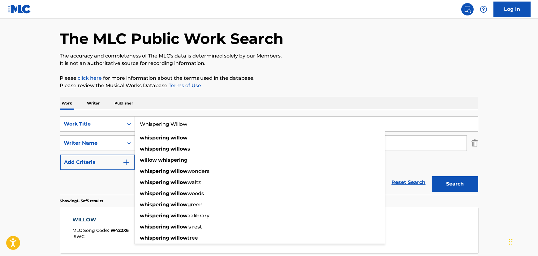
click at [154, 124] on input "Whispering Willow" at bounding box center [306, 124] width 343 height 15
paste input "ere Does A Broken Heart Go"
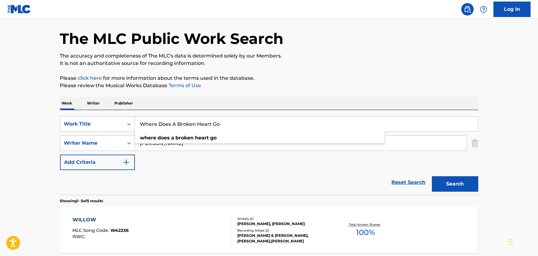
type input "Where Does A Broken Heart Go"
click at [32, 133] on main "The MLC Public Work Search The accuracy and completeness of The MLC's data is d…" at bounding box center [269, 238] width 538 height 483
click at [153, 139] on input "[PERSON_NAME]" at bounding box center [301, 143] width 332 height 15
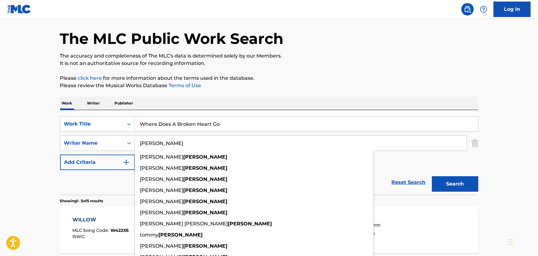
click at [153, 139] on input "[PERSON_NAME]" at bounding box center [301, 143] width 332 height 15
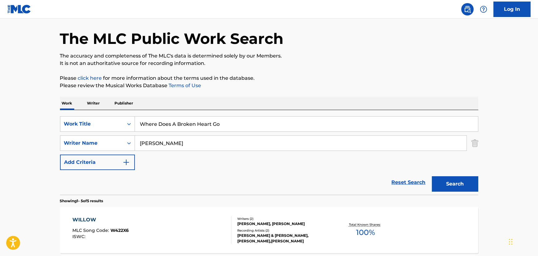
click at [465, 180] on button "Search" at bounding box center [455, 183] width 46 height 15
click at [180, 236] on div "WHERE DOES A BROKEN HEART GO MLC Song Code : W4827A ISWC :" at bounding box center [151, 230] width 159 height 28
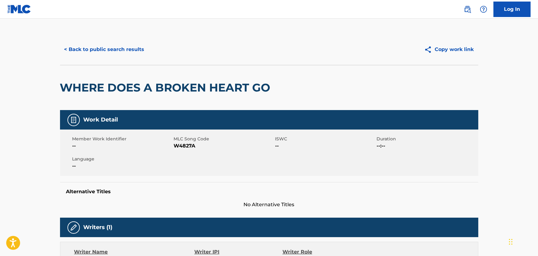
click at [101, 43] on button "< Back to public search results" at bounding box center [104, 49] width 89 height 15
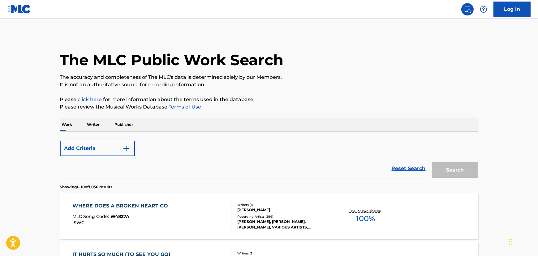
scroll to position [21, 0]
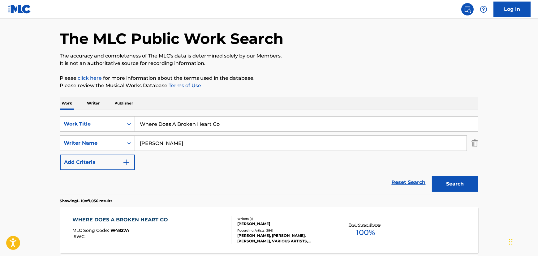
click at [162, 125] on input "Where Does A Broken Heart Go" at bounding box center [306, 124] width 343 height 15
paste input "at Were You Doing Last Night"
type input "What Were You Doing Last Night"
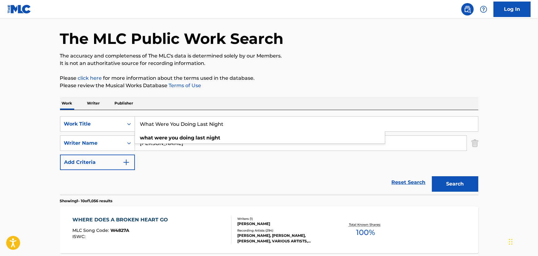
click at [170, 170] on div "Reset Search Search" at bounding box center [269, 182] width 418 height 25
click at [460, 179] on button "Search" at bounding box center [455, 183] width 46 height 15
click at [194, 212] on div "WHAT WERE YOU DOING LAST NIGHT MLC Song Code : WB8ZEP ISWC : Writers ( 1 ) [PER…" at bounding box center [269, 230] width 418 height 46
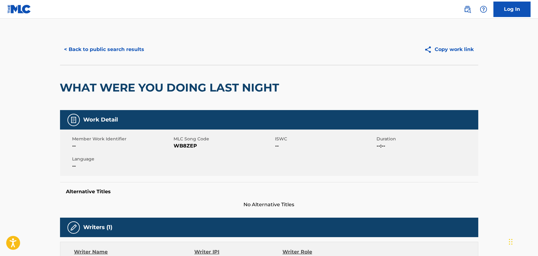
click at [117, 48] on button "< Back to public search results" at bounding box center [104, 49] width 89 height 15
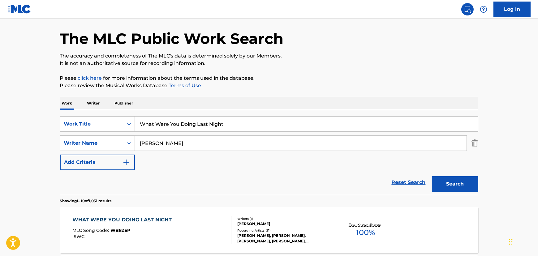
click at [165, 130] on input "What Were You Doing Last Night" at bounding box center [306, 124] width 343 height 15
paste input "agon Load Of Love"
type input "Wagon Load Of Love"
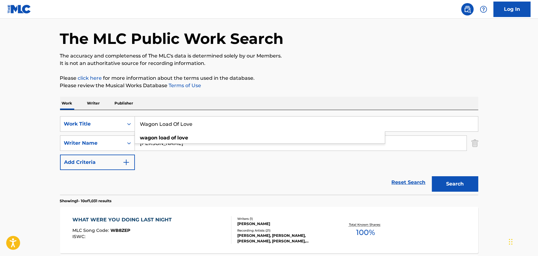
click at [150, 138] on input "[PERSON_NAME]" at bounding box center [301, 143] width 332 height 15
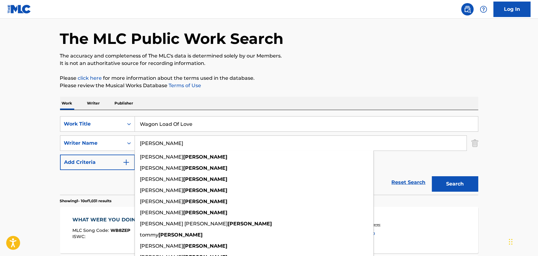
click at [150, 138] on input "[PERSON_NAME]" at bounding box center [301, 143] width 332 height 15
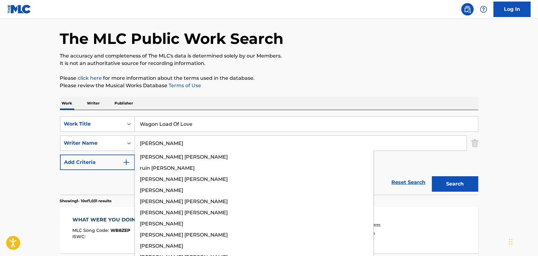
type input "[PERSON_NAME]"
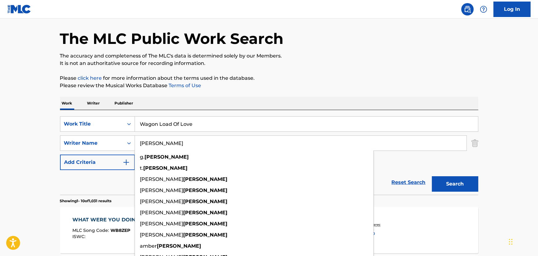
click at [432, 176] on button "Search" at bounding box center [455, 183] width 46 height 15
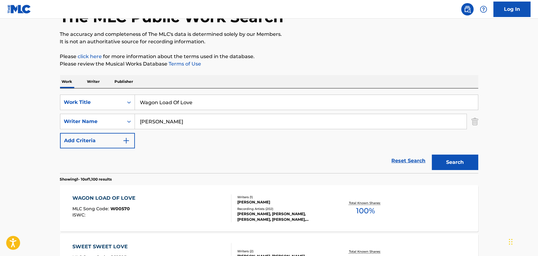
scroll to position [50, 0]
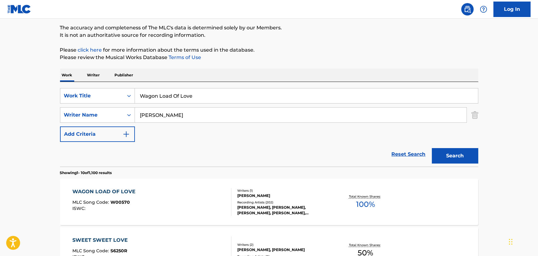
click at [166, 207] on div "WAGON LOAD OF LOVE MLC Song Code : W00570 ISWC :" at bounding box center [151, 202] width 159 height 28
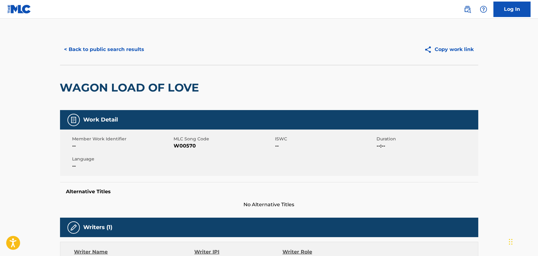
click at [97, 46] on button "< Back to public search results" at bounding box center [104, 49] width 89 height 15
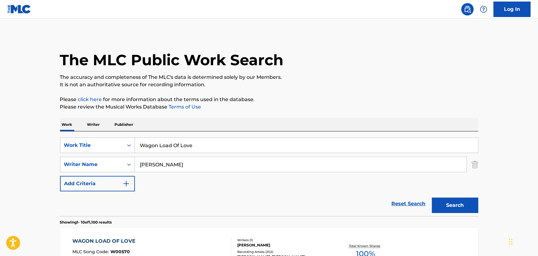
scroll to position [50, 0]
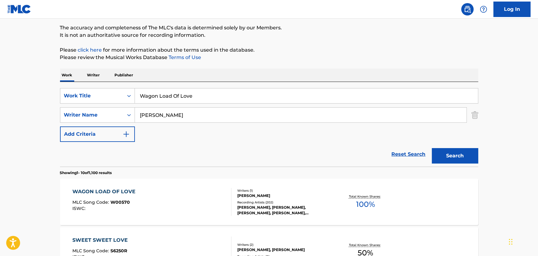
click at [145, 92] on input "Wagon Load Of Love" at bounding box center [306, 95] width 343 height 15
drag, startPoint x: 145, startPoint y: 92, endPoint x: 139, endPoint y: 91, distance: 5.6
click at [144, 92] on input "Wagon Load Of Love" at bounding box center [306, 95] width 343 height 15
paste input "hispering [PERSON_NAME]"
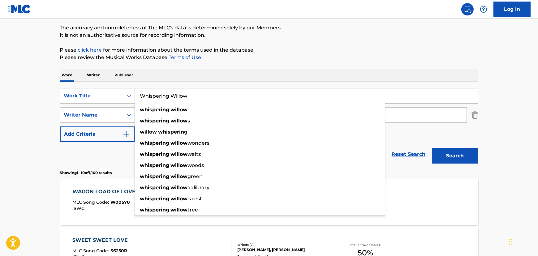
click at [432, 148] on button "Search" at bounding box center [455, 155] width 46 height 15
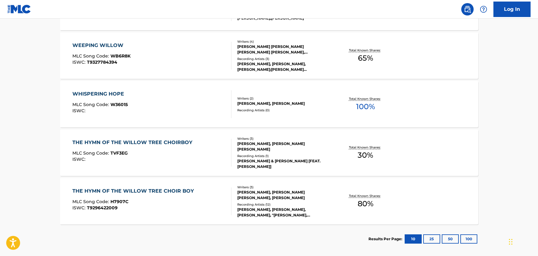
scroll to position [246, 0]
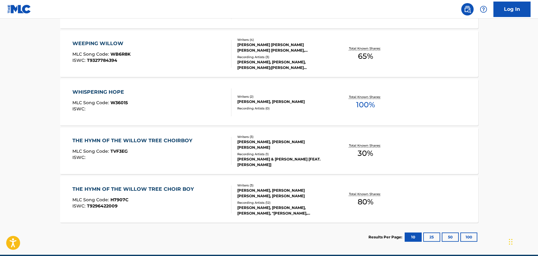
click at [422, 235] on section "Results Per Page: 10 25 50 100" at bounding box center [424, 237] width 110 height 9
click at [425, 235] on button "25" at bounding box center [431, 237] width 17 height 9
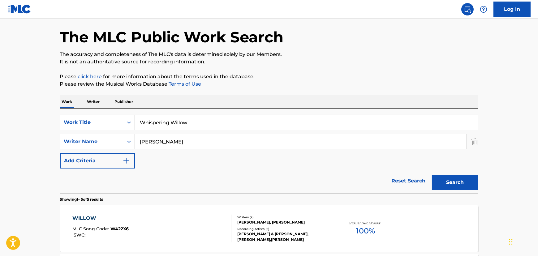
scroll to position [0, 0]
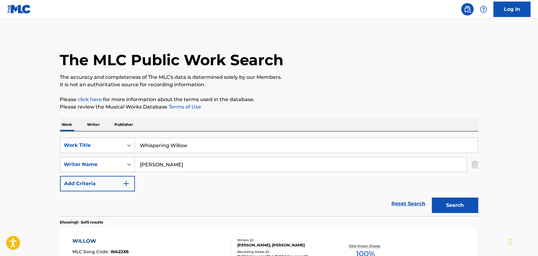
click at [165, 146] on input "Whispering Willow" at bounding box center [306, 145] width 343 height 15
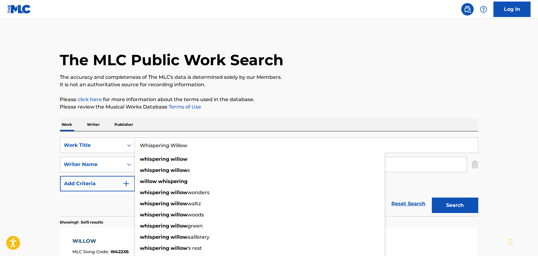
click at [165, 146] on input "Whispering Willow" at bounding box center [306, 145] width 343 height 15
paste input "Then I'll Stop Loving You"
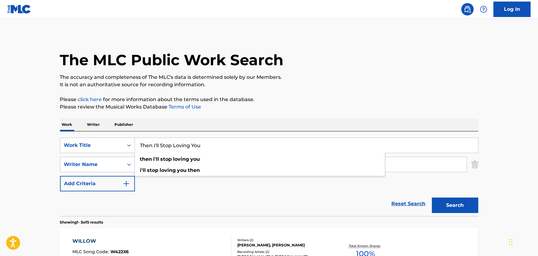
type input "Then I'll Stop Loving You"
click at [160, 211] on div "Reset Search Search" at bounding box center [269, 204] width 418 height 25
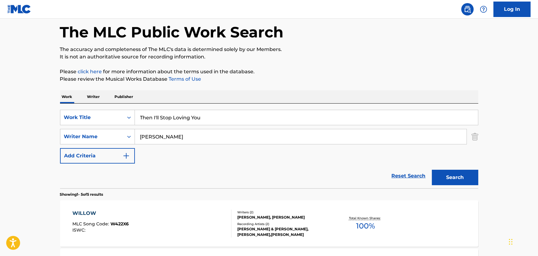
click at [454, 170] on button "Search" at bounding box center [455, 177] width 46 height 15
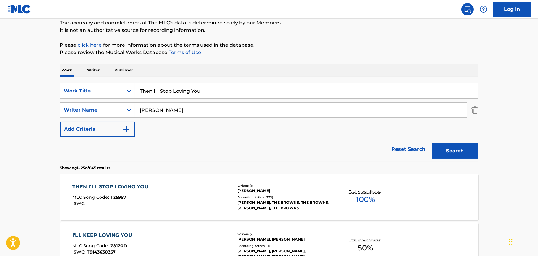
scroll to position [60, 0]
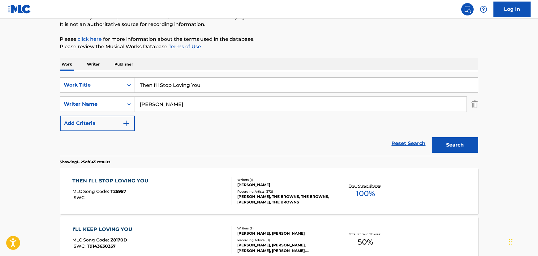
click at [188, 186] on div "THEN I'LL STOP LOVING YOU MLC Song Code : T25957 ISWC :" at bounding box center [151, 191] width 159 height 28
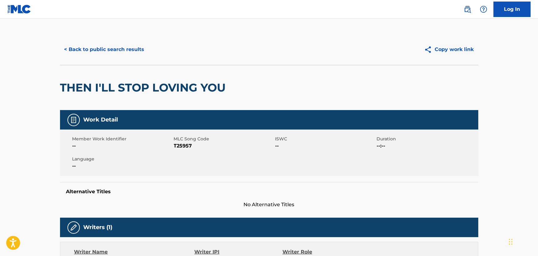
click at [106, 46] on button "< Back to public search results" at bounding box center [104, 49] width 89 height 15
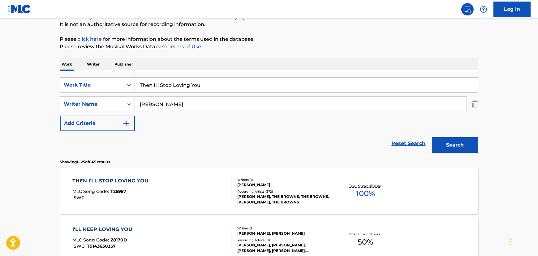
click at [181, 86] on input "Then I'll Stop Loving You" at bounding box center [306, 85] width 343 height 15
click at [147, 82] on input "Then I'll Stop Loving You" at bounding box center [306, 85] width 343 height 15
click at [148, 84] on input "Then I'll Stop Loving You" at bounding box center [306, 85] width 343 height 15
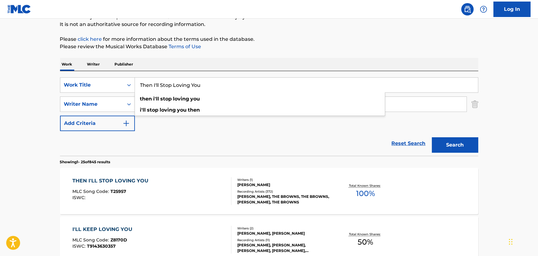
paste input "[PERSON_NAME] Your Heart Beats The Sweeter You Love"
click at [148, 84] on input "The [PERSON_NAME] Your Heart Beats The Sweeter You LoveI'll Stop Loving You" at bounding box center [306, 85] width 343 height 15
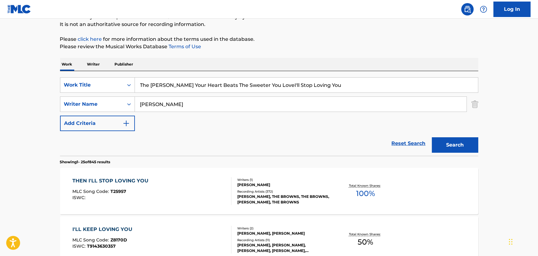
click at [148, 84] on input "The [PERSON_NAME] Your Heart Beats The Sweeter You LoveI'll Stop Loving You" at bounding box center [306, 85] width 343 height 15
paste input "Search Form"
type input "The [PERSON_NAME] Your Heart Beats The Sweeter You Love"
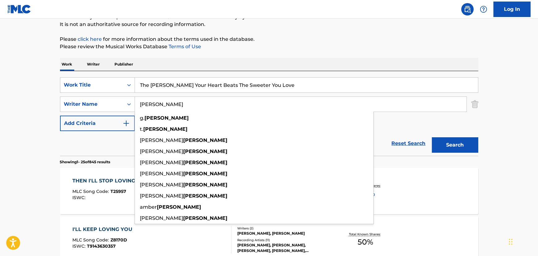
click at [150, 109] on input "[PERSON_NAME]" at bounding box center [301, 104] width 332 height 15
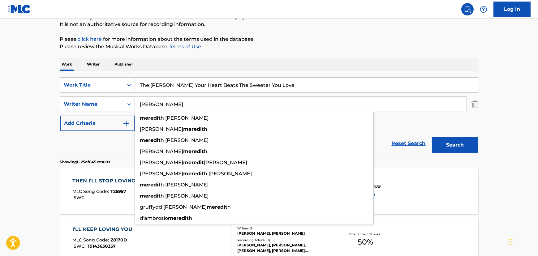
type input "[PERSON_NAME]"
click at [432, 137] on button "Search" at bounding box center [455, 144] width 46 height 15
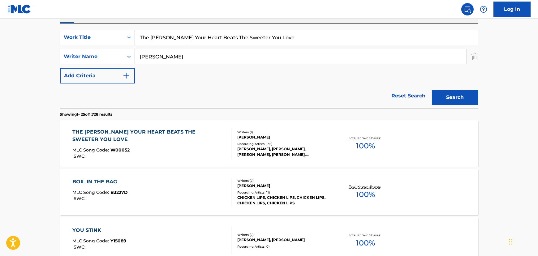
scroll to position [117, 0]
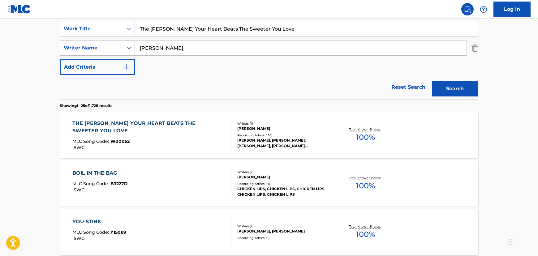
click at [143, 149] on div "ISWC :" at bounding box center [149, 147] width 154 height 5
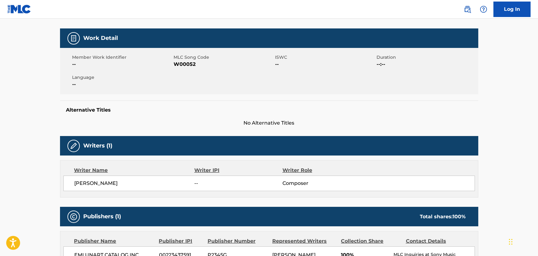
scroll to position [56, 0]
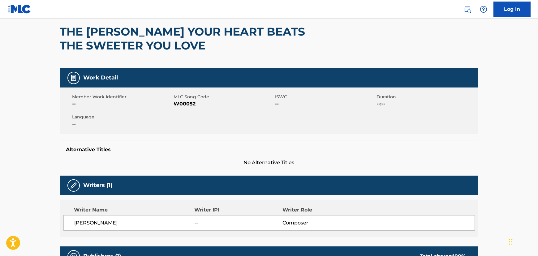
click at [180, 101] on span "W00052" at bounding box center [224, 103] width 100 height 7
click at [180, 103] on span "W00052" at bounding box center [224, 103] width 100 height 7
copy span "W00052"
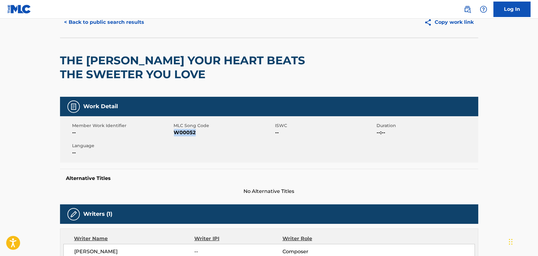
scroll to position [0, 0]
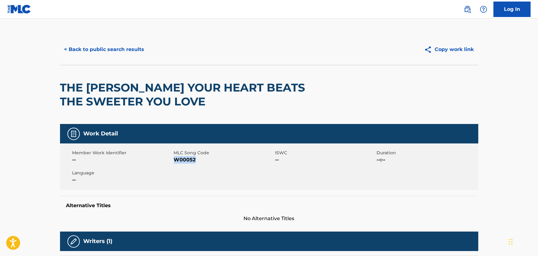
click at [118, 55] on button "< Back to public search results" at bounding box center [104, 49] width 89 height 15
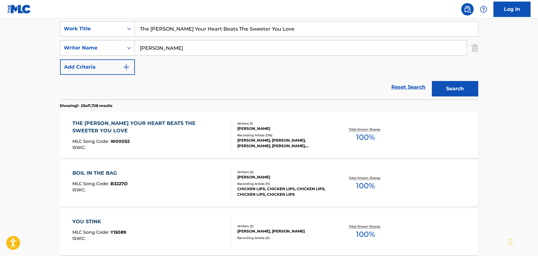
click at [160, 30] on input "The [PERSON_NAME] Your Heart Beats The Sweeter You Love" at bounding box center [306, 28] width 343 height 15
paste input "ahiti"
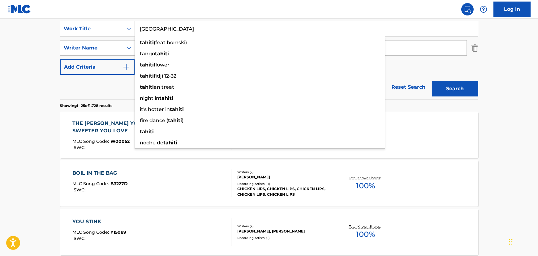
type input "[GEOGRAPHIC_DATA]"
drag, startPoint x: 41, startPoint y: 43, endPoint x: 124, endPoint y: 47, distance: 83.0
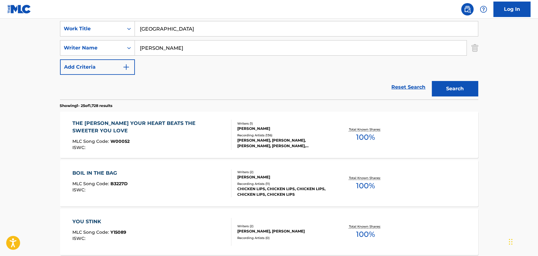
click at [150, 50] on input "[PERSON_NAME]" at bounding box center [301, 48] width 332 height 15
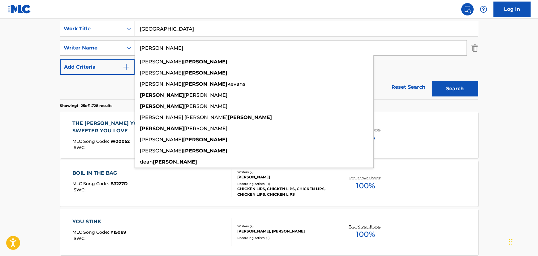
click at [150, 50] on input "[PERSON_NAME]" at bounding box center [301, 48] width 332 height 15
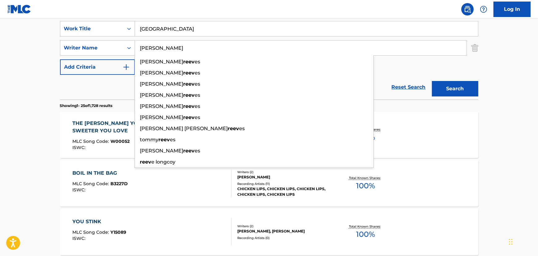
type input "[PERSON_NAME]"
click at [432, 81] on button "Search" at bounding box center [455, 88] width 46 height 15
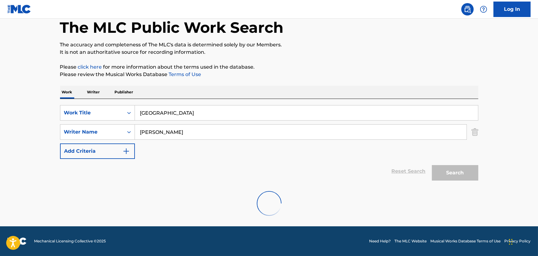
scroll to position [80, 0]
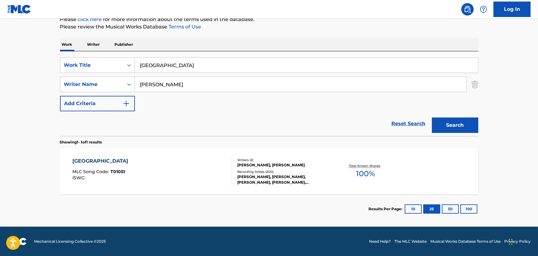
click at [151, 149] on div "TAHITI MLC Song Code : T01051 ISWC : Writers ( 2 ) [PERSON_NAME], [PERSON_NAME]…" at bounding box center [269, 171] width 418 height 46
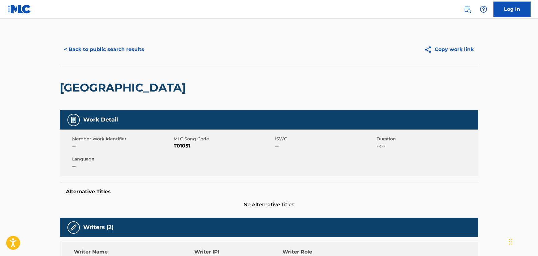
click at [100, 50] on button "< Back to public search results" at bounding box center [104, 49] width 89 height 15
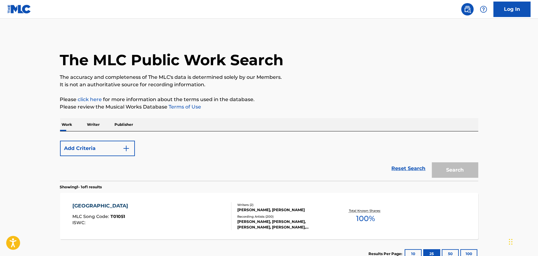
scroll to position [45, 0]
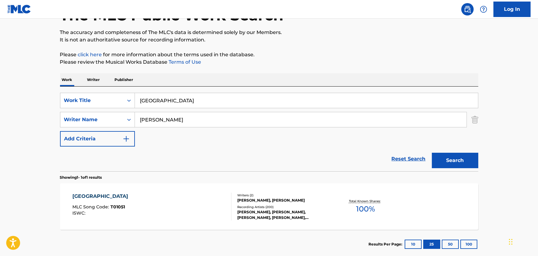
click at [154, 95] on input "[GEOGRAPHIC_DATA]" at bounding box center [306, 100] width 343 height 15
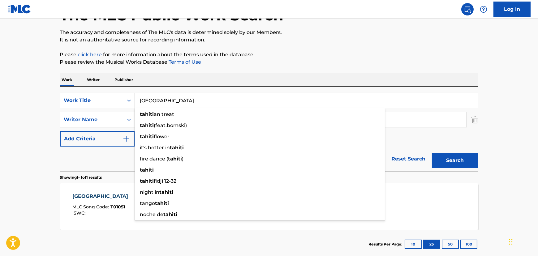
click at [154, 95] on input "[GEOGRAPHIC_DATA]" at bounding box center [306, 100] width 343 height 15
paste input "Spanish Violins"
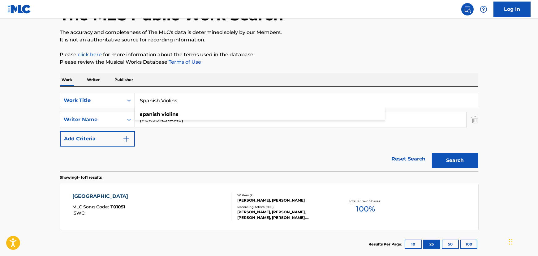
type input "Spanish Violins"
click at [51, 110] on main "The MLC Public Work Search The accuracy and completeness of The MLC's data is d…" at bounding box center [269, 118] width 538 height 288
click at [145, 120] on input "[PERSON_NAME]" at bounding box center [301, 119] width 332 height 15
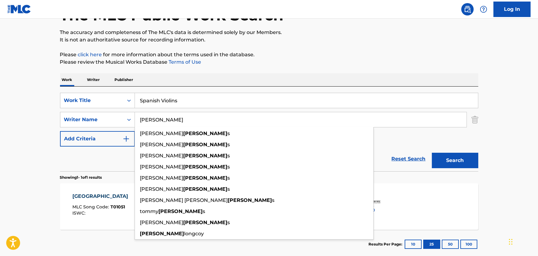
click at [145, 120] on input "[PERSON_NAME]" at bounding box center [301, 119] width 332 height 15
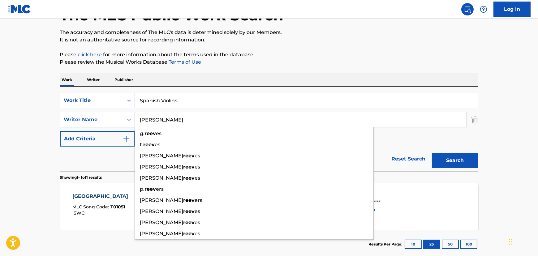
type input "[PERSON_NAME]"
click at [432, 153] on button "Search" at bounding box center [455, 160] width 46 height 15
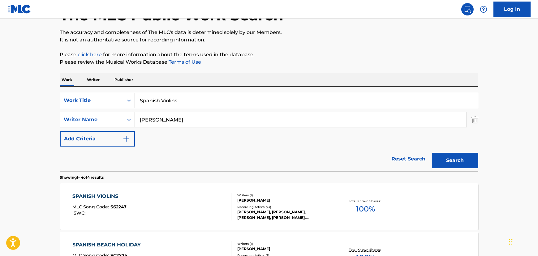
click at [110, 214] on div "ISWC :" at bounding box center [99, 213] width 54 height 5
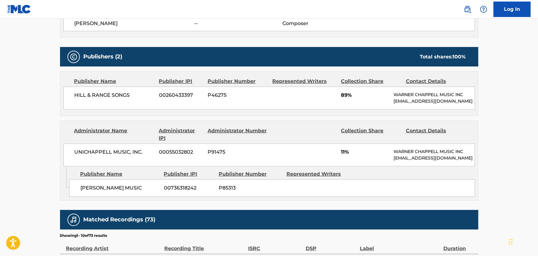
scroll to position [281, 0]
